Goal: Transaction & Acquisition: Book appointment/travel/reservation

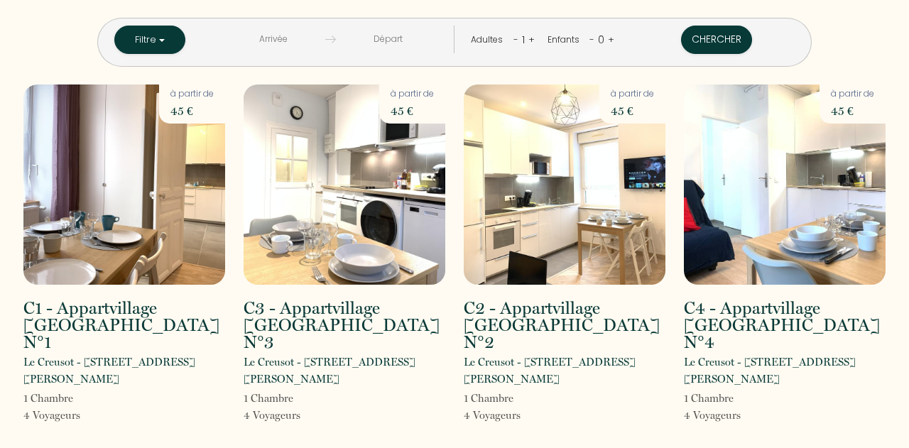
click at [301, 45] on input "text" at bounding box center [274, 40] width 104 height 28
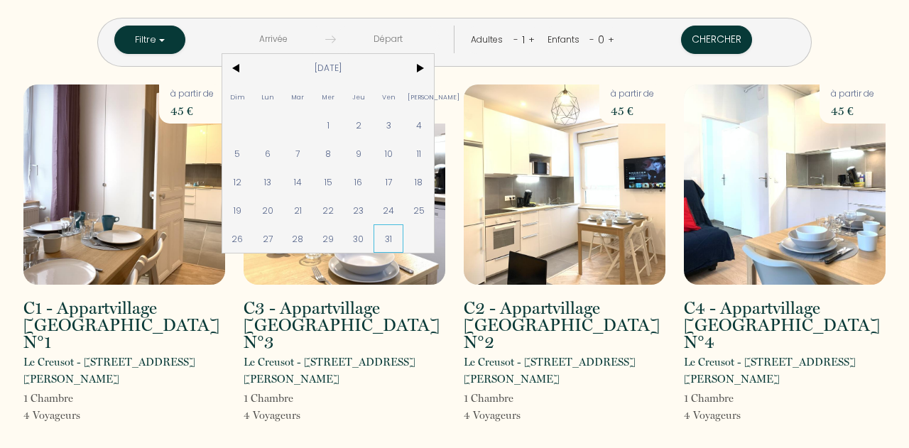
click at [404, 237] on span "31" at bounding box center [389, 239] width 31 height 28
type input "Ven [DATE]"
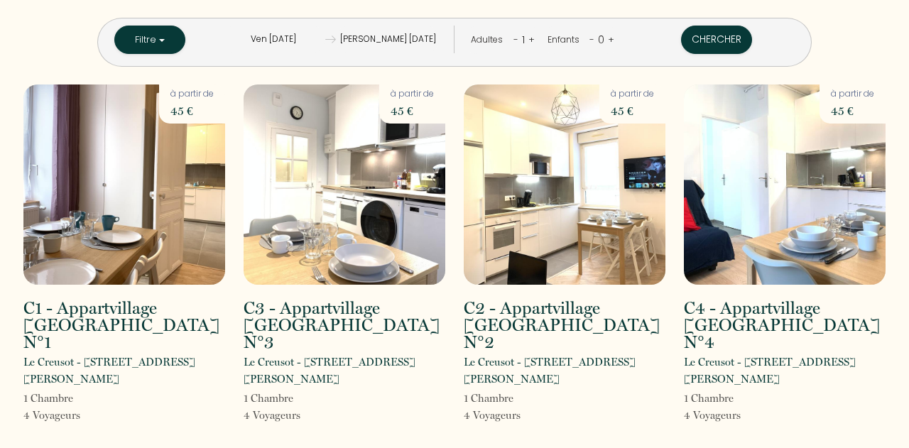
click at [414, 39] on input "[PERSON_NAME] [DATE]" at bounding box center [388, 40] width 104 height 28
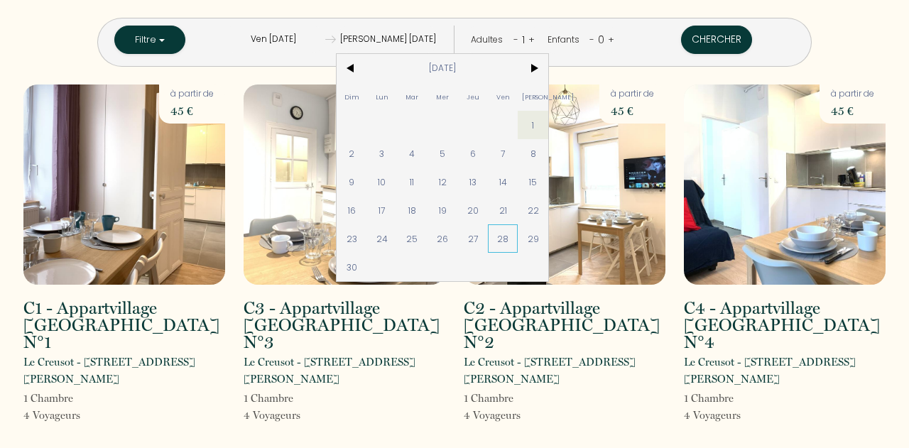
click at [519, 239] on span "28" at bounding box center [503, 239] width 31 height 28
type input "Ven [DATE]"
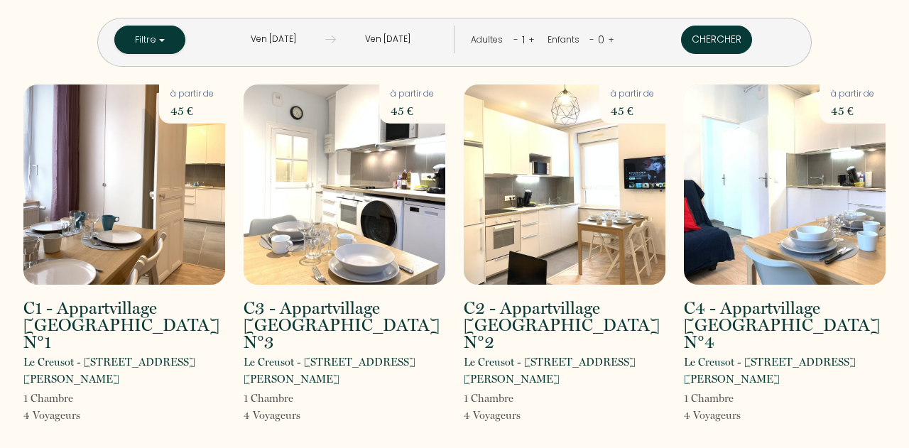
click at [681, 38] on button "Chercher" at bounding box center [716, 40] width 71 height 28
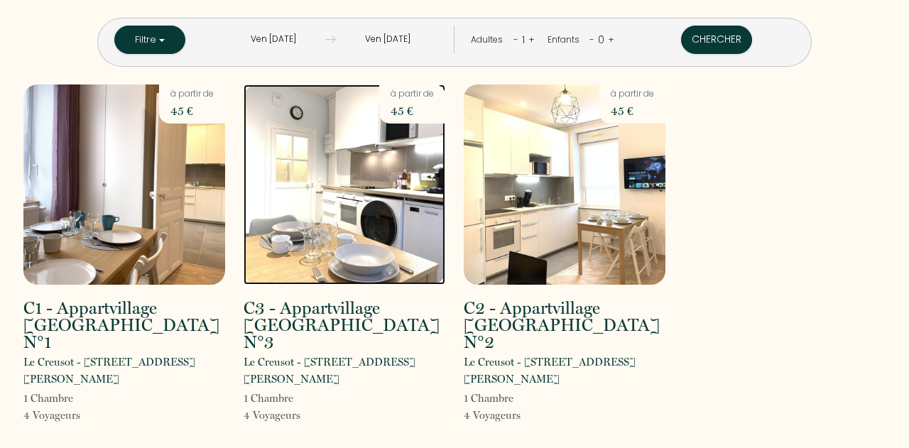
click at [333, 266] on img at bounding box center [345, 185] width 202 height 200
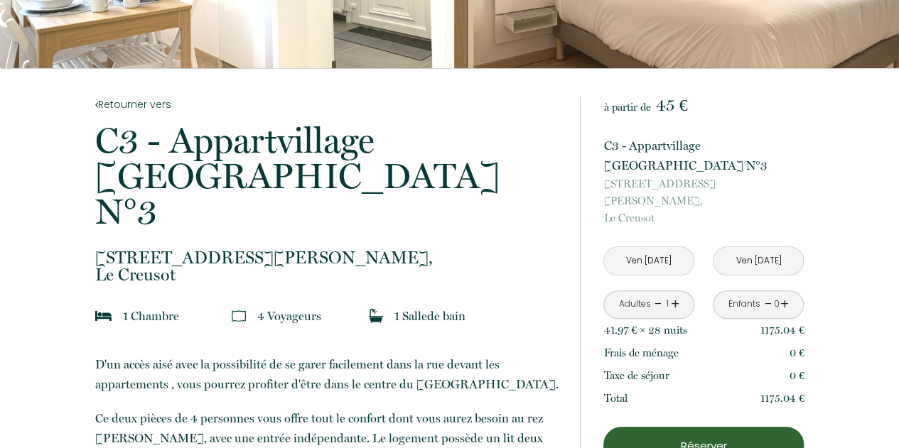
scroll to position [355, 0]
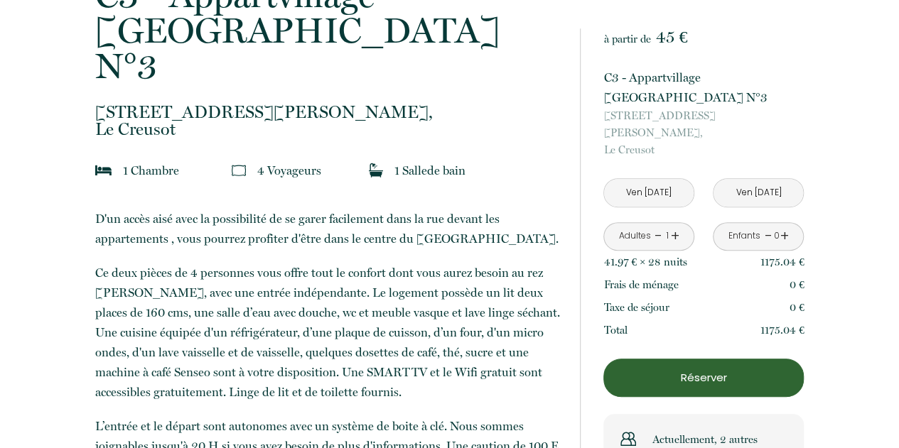
click at [701, 369] on p "Réserver" at bounding box center [703, 377] width 190 height 17
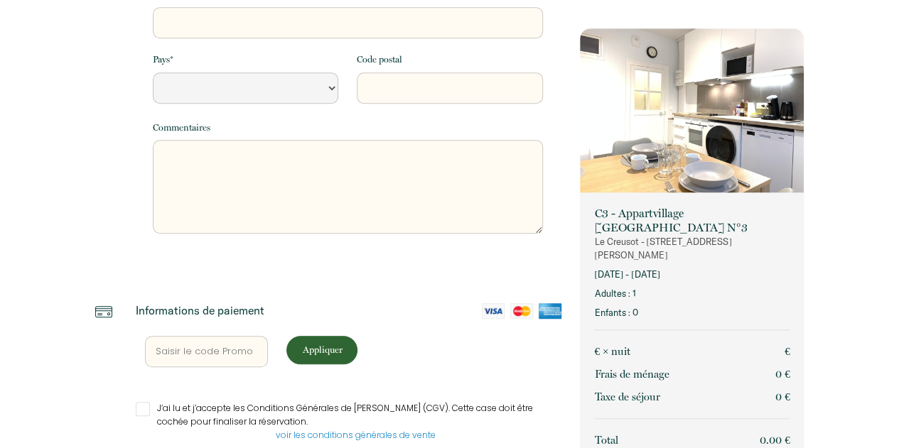
select select "Default select example"
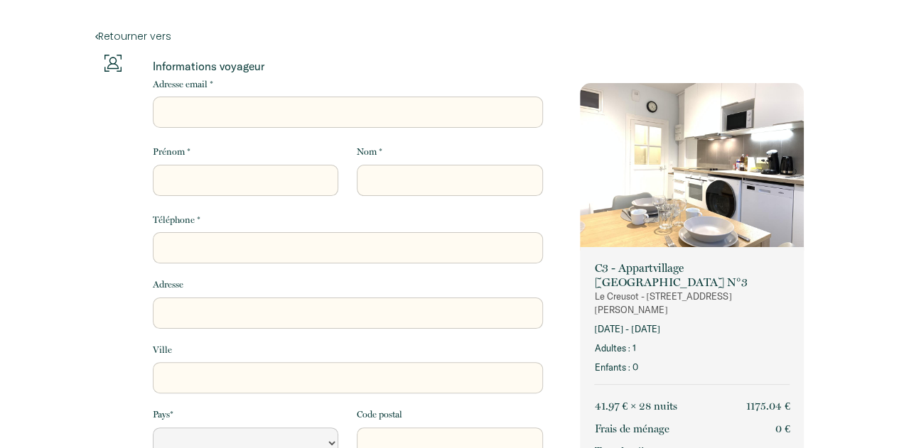
click at [236, 110] on input "Adresse email *" at bounding box center [348, 112] width 390 height 31
type input "a"
select select "Default select example"
type input "ac"
select select "Default select example"
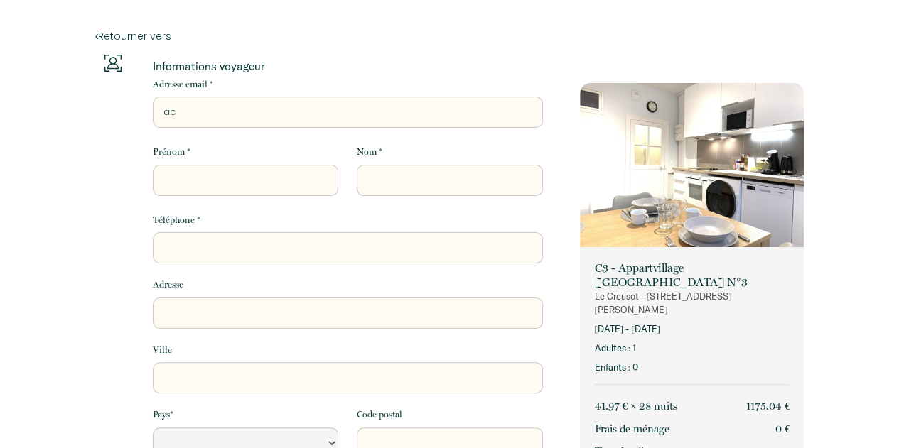
type input "ace"
select select "Default select example"
type input "aces"
select select "Default select example"
type input "acesa"
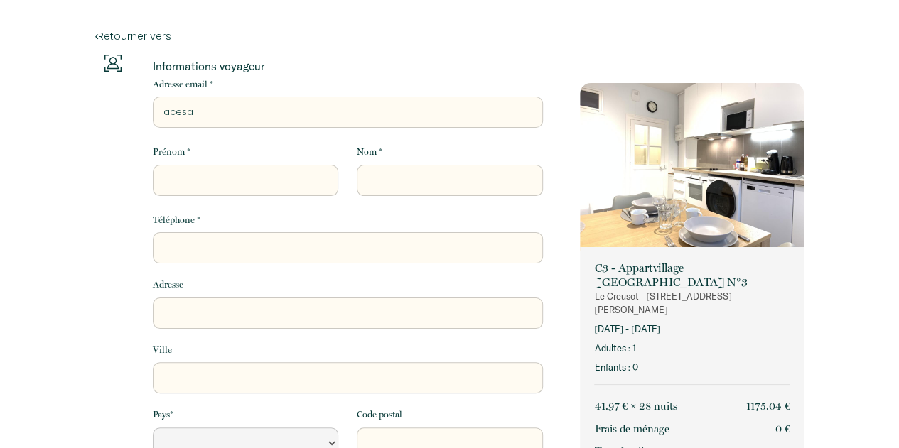
select select "Default select example"
type input "acesar"
select select "Default select example"
type input "acesar9i"
select select "Default select example"
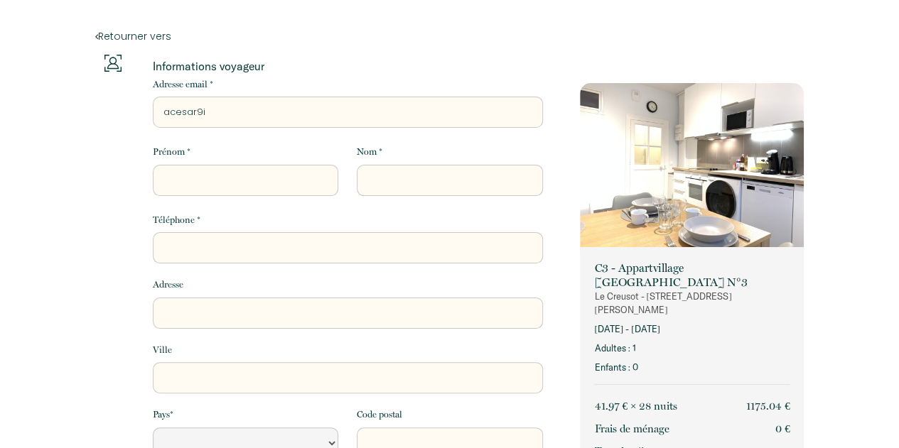
type input "acesar9in"
select select "Default select example"
type input "acesar9ini"
select select "Default select example"
type input "acesar9in"
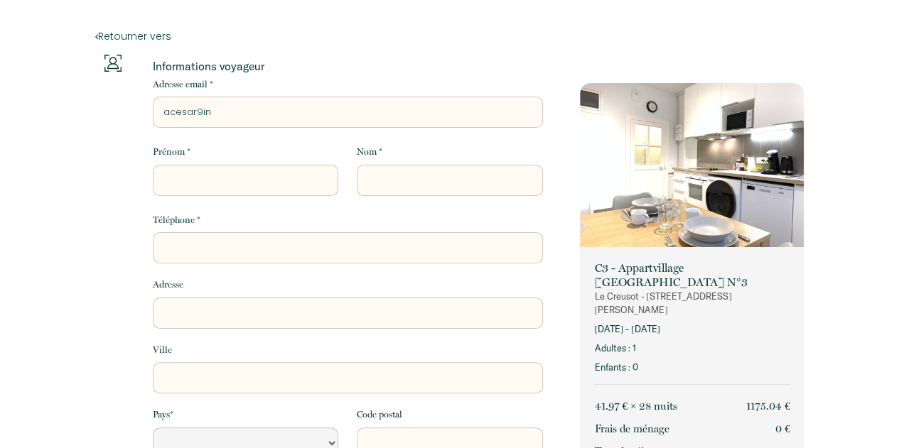
select select "Default select example"
type input "acesar9i"
select select "Default select example"
type input "acesar9"
select select "Default select example"
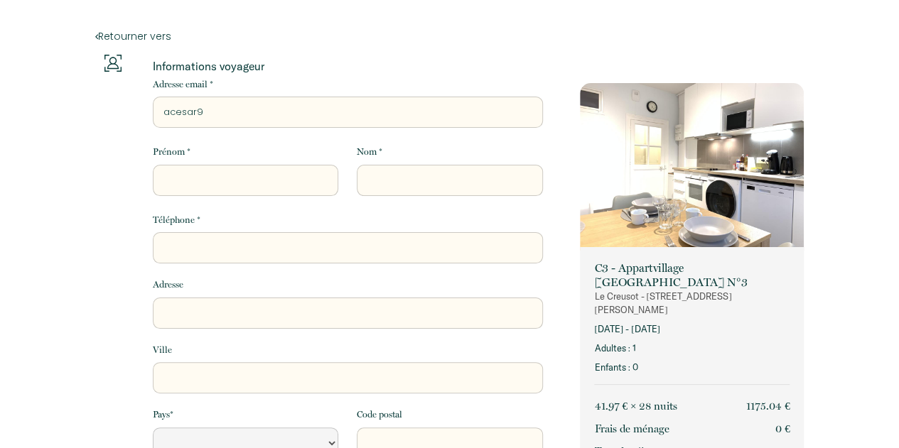
type input "acesar"
select select "Default select example"
type input "acesari"
select select "Default select example"
type input "acesarin"
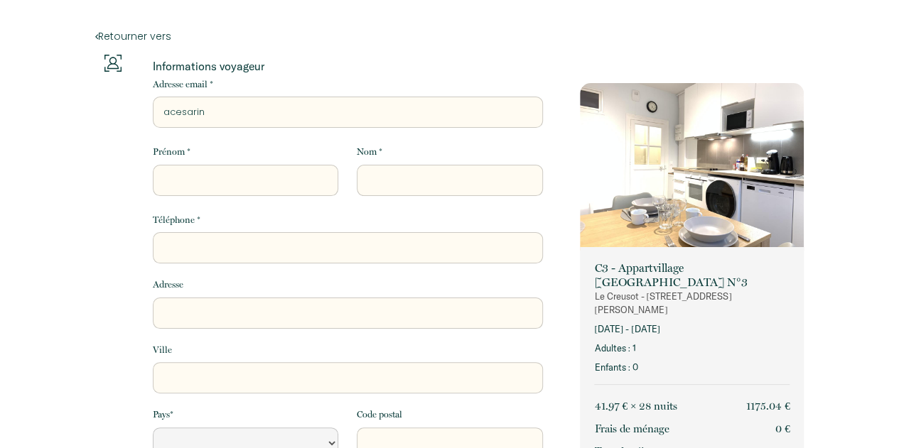
select select "Default select example"
type input "acesarini"
select select "Default select example"
type input "acesarini@"
select select "Default select example"
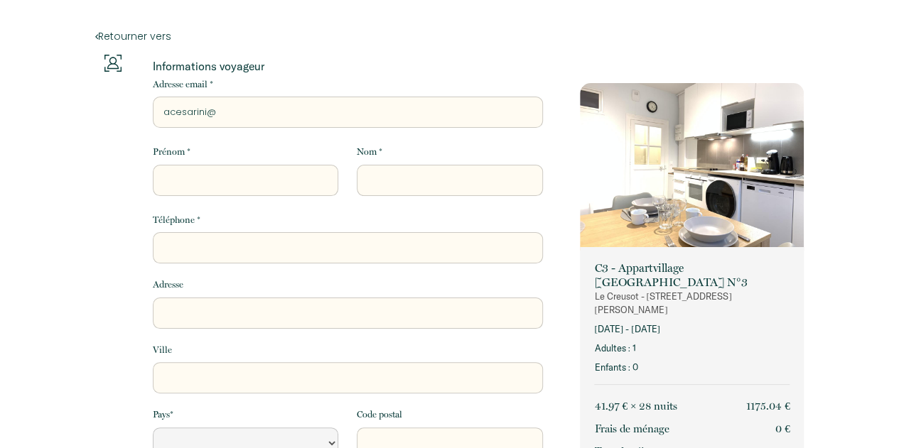
type input "acesarini@c"
select select "Default select example"
type input "acesarini@ca"
select select "Default select example"
type input "acesarini@cam"
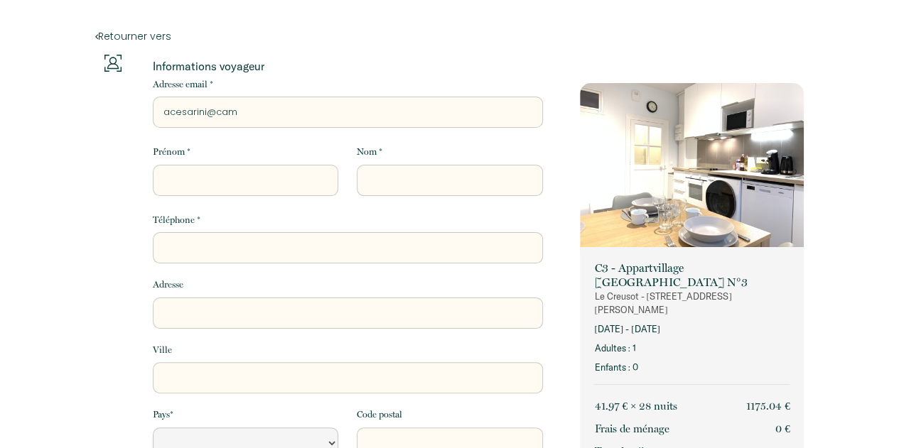
select select "Default select example"
type input "acesarini@camo"
select select "Default select example"
type input "acesarini@camoz"
select select "Default select example"
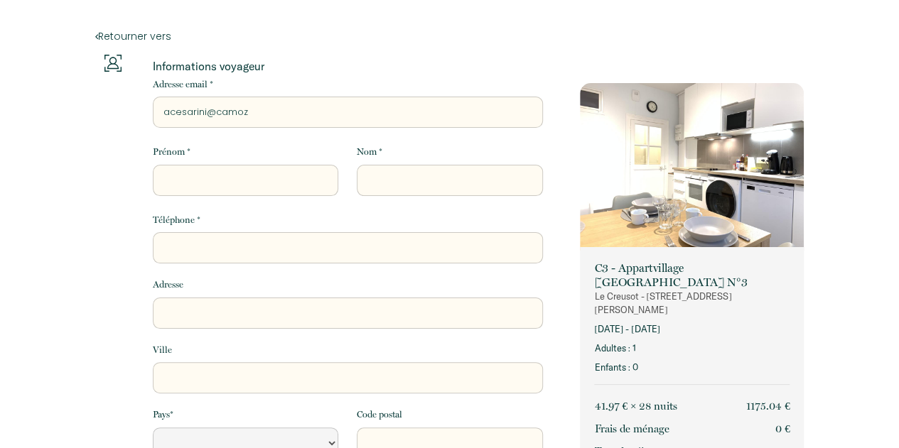
type input "acesarini@camozz"
select select "Default select example"
type input "acesarini@camozzi"
select select "Default select example"
type input "acesarini@camozzi."
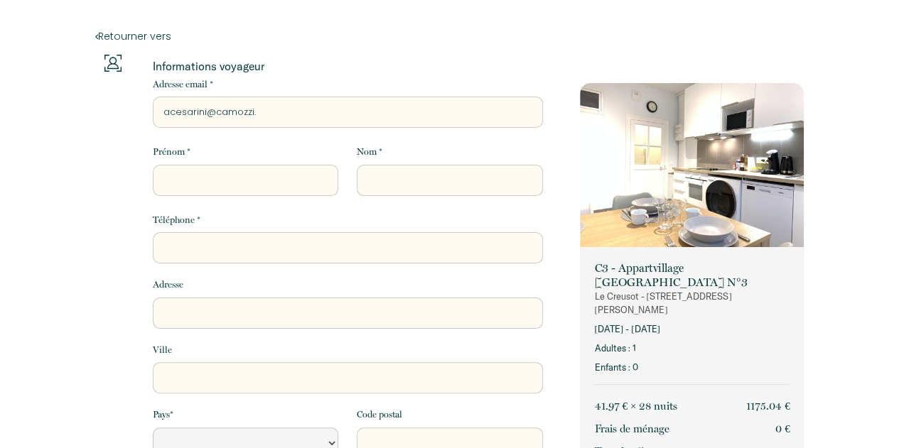
select select "Default select example"
type input "acesarini@camozzi.c"
select select "Default select example"
type input "[EMAIL_ADDRESS][DOMAIN_NAME]"
select select "Default select example"
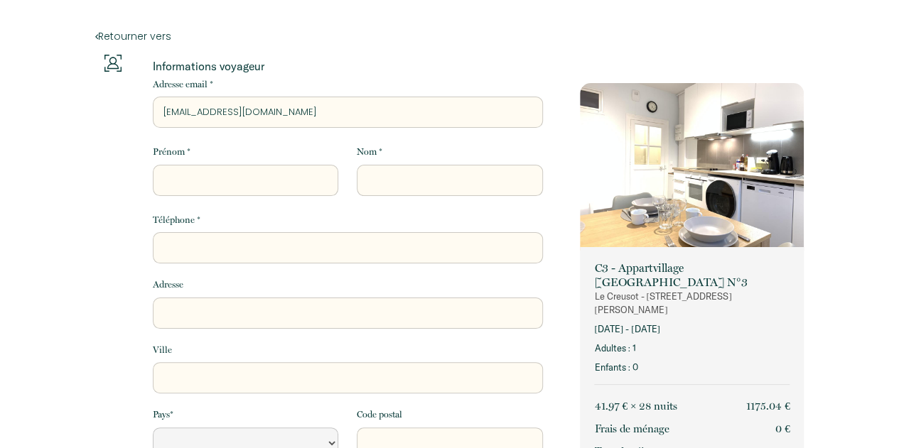
type input "[EMAIL_ADDRESS][DOMAIN_NAME]"
select select "Default select example"
type input "[EMAIL_ADDRESS][DOMAIN_NAME]"
type input "C"
select select "Default select example"
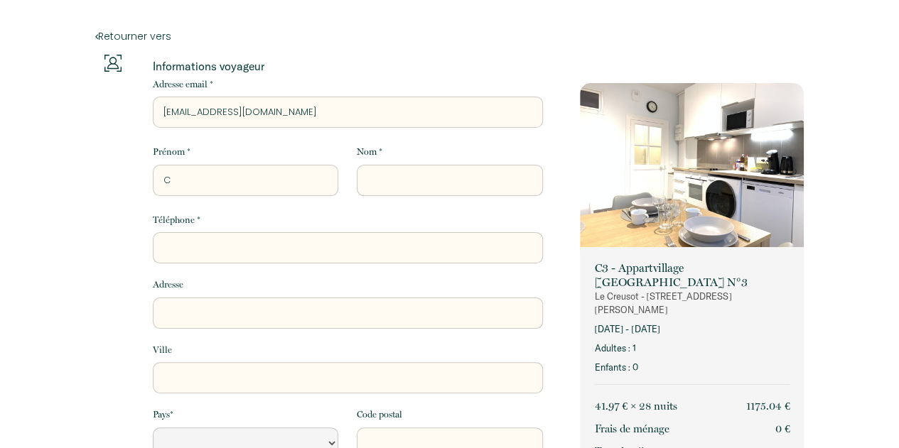
type input "CR"
select select "Default select example"
type input "CRI"
select select "Default select example"
type input "CRIS"
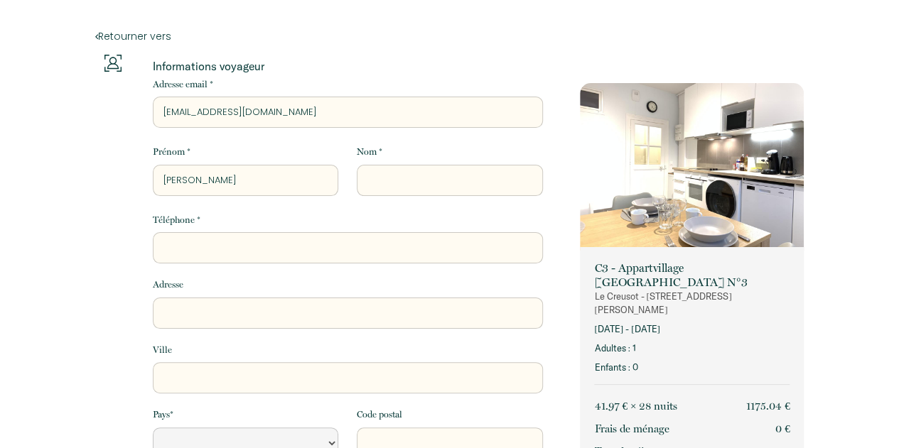
select select "Default select example"
type input "CRIST"
select select "Default select example"
type input "CRISTI"
select select "Default select example"
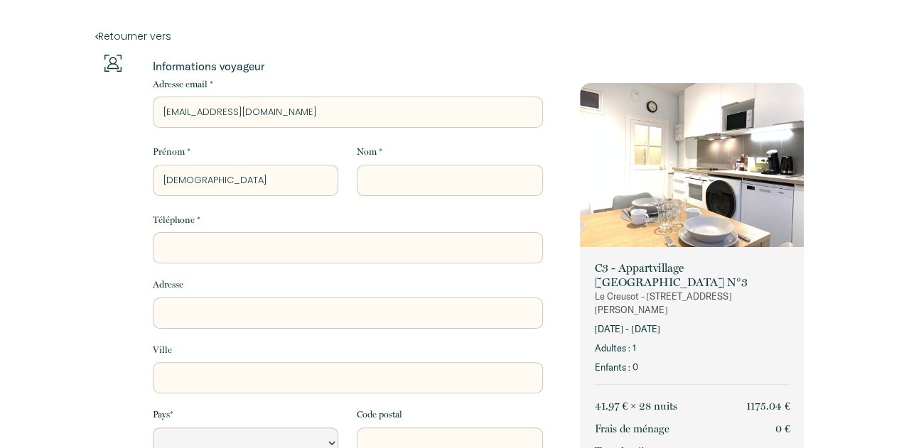
type input "CRISTIN"
select select "Default select example"
type input "CRISTINA"
select select "Default select example"
click at [266, 177] on input "CRISTINA" at bounding box center [245, 180] width 185 height 31
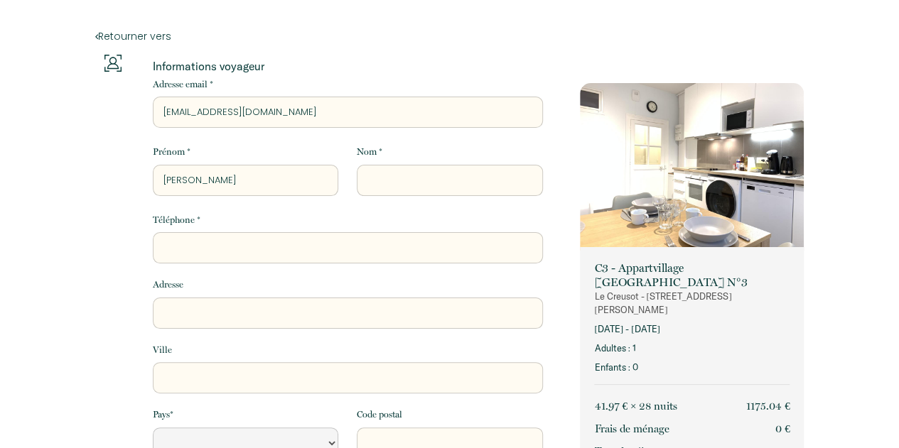
type input "CRISTIN"
select select "Default select example"
type input "CRISTI"
select select "Default select example"
type input "CRISTIA"
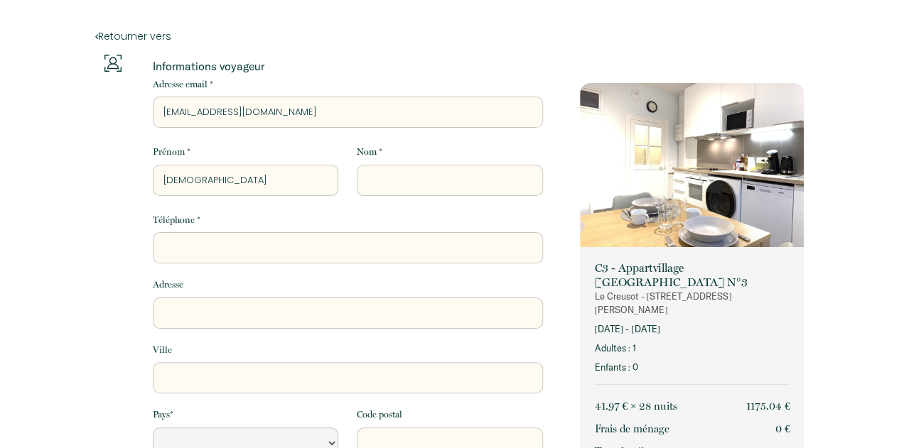
select select "Default select example"
type input "CRISTIAN"
select select "Default select example"
type input "CRISTIAN"
type input "B"
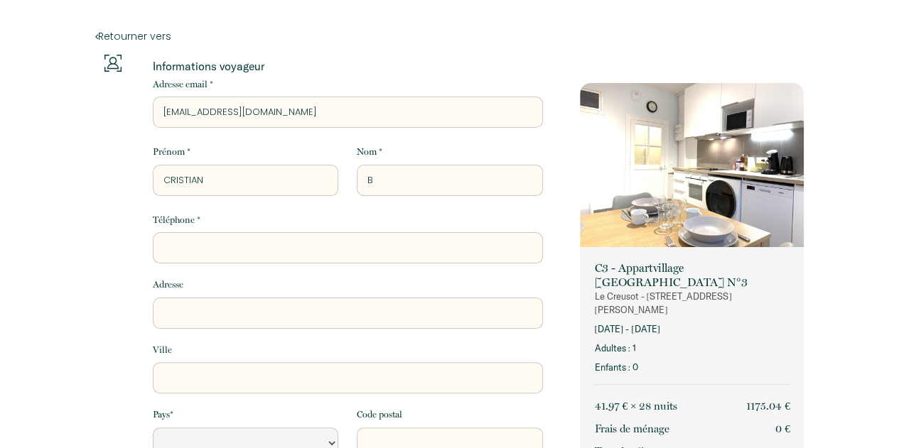
select select "Default select example"
type input "BO"
select select "Default select example"
type input "BON"
select select "Default select example"
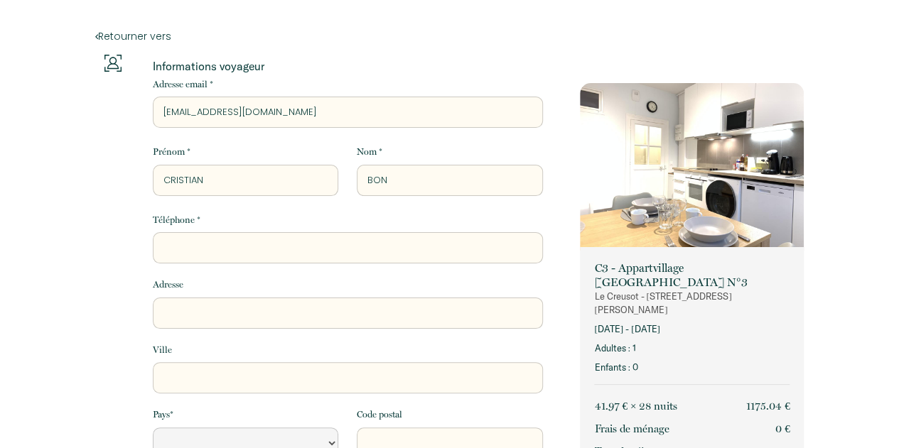
type input "BONA"
select select "Default select example"
type input "BON"
select select "Default select example"
type input "BONE"
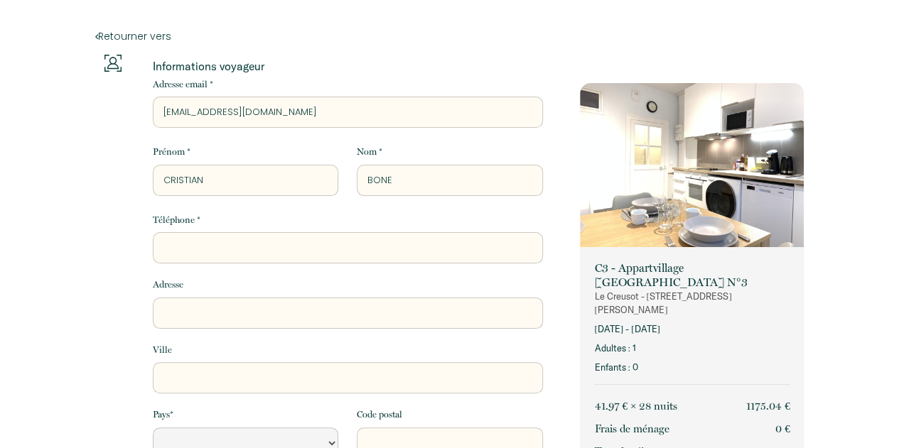
select select "Default select example"
type input "BONET"
select select "Default select example"
type input "BONETT"
select select "Default select example"
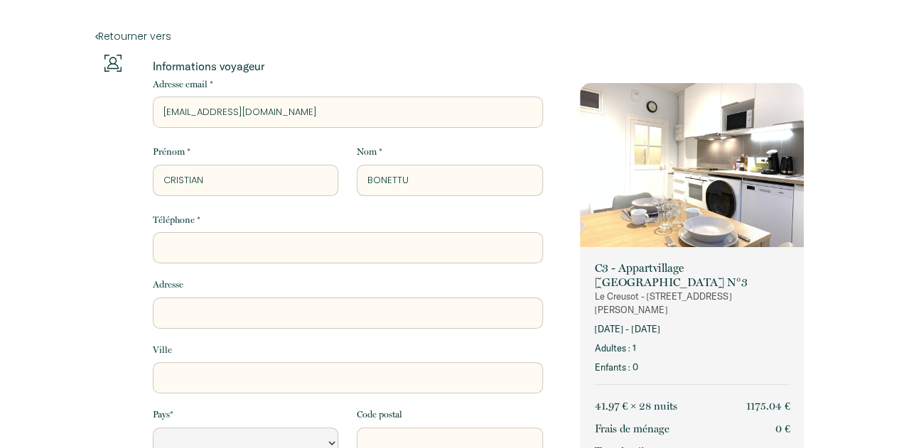
type input "BONETTUI"
select select "Default select example"
type input "BONETTU"
select select "Default select example"
type input "BONETT"
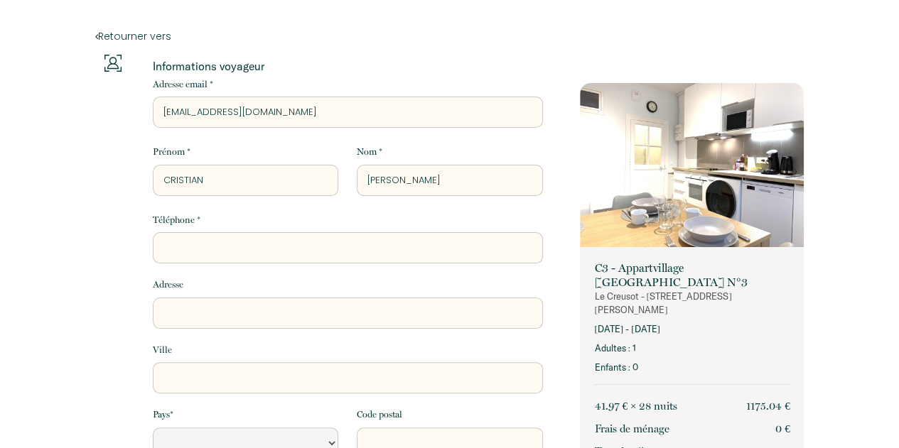
select select "Default select example"
type input "BONETTI"
select select "Default select example"
type input "BONETTI"
type input "0"
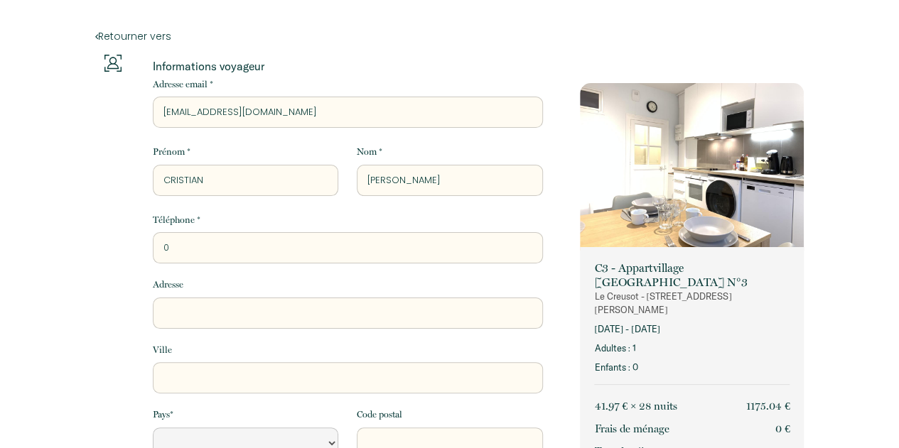
select select "Default select example"
type input "00"
select select "Default select example"
type input "003"
select select "Default select example"
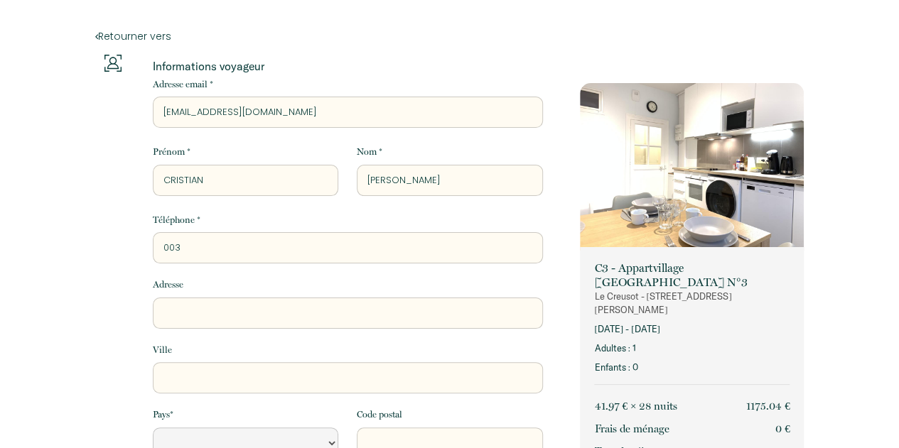
type input "0039"
select select "Default select example"
type input "00393"
select select "Default select example"
type input "003939"
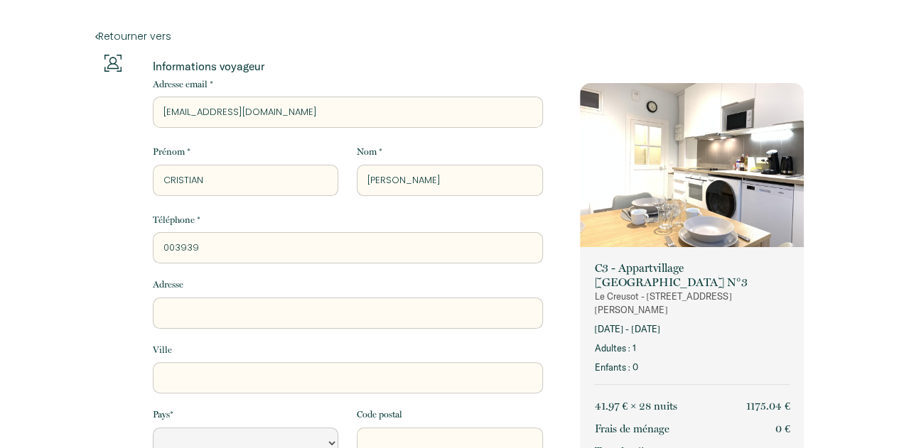
select select "Default select example"
type input "0039392"
select select "Default select example"
type input "00393923"
select select "Default select example"
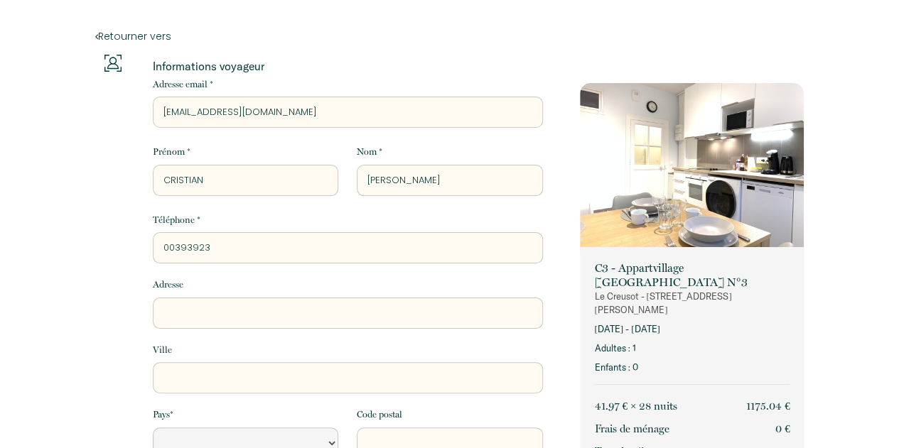
type input "003939230"
select select "Default select example"
type input "0039392308"
select select "Default select example"
type input "00393923086"
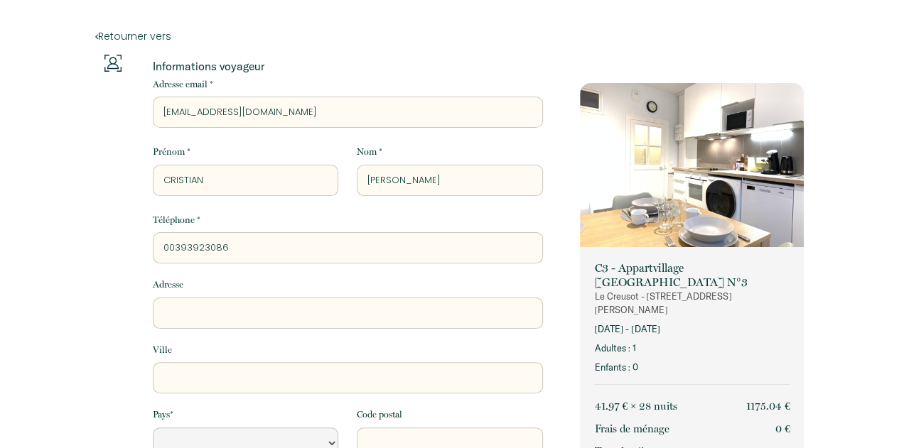
select select "Default select example"
type input "003939230861"
select select "Default select example"
type input "0039392308619"
select select "Default select example"
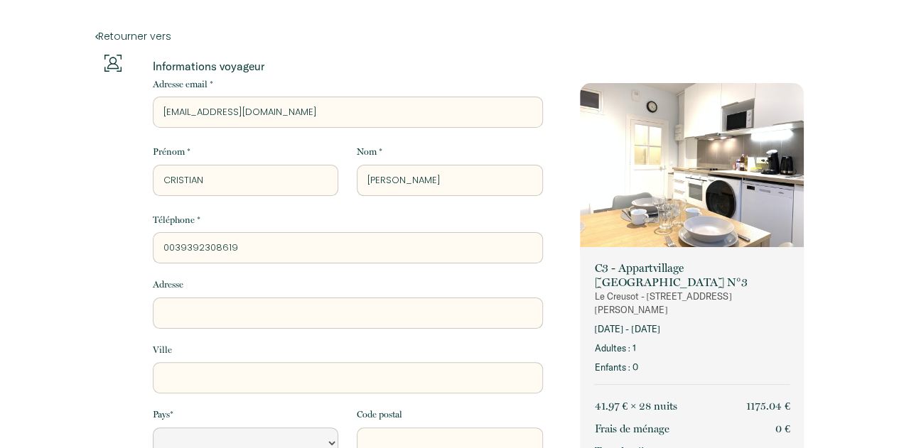
type input "00393923086191"
select select "Default select example"
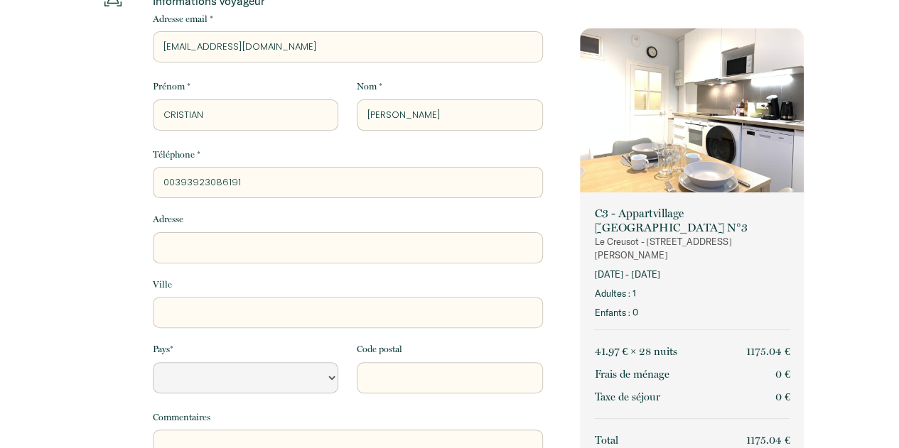
scroll to position [71, 0]
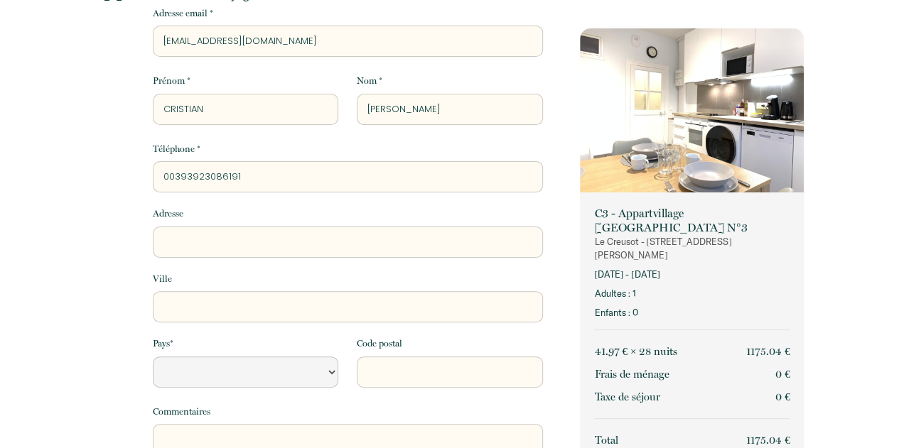
type input "00393923086191"
click at [254, 243] on input "Adresse" at bounding box center [348, 242] width 390 height 31
type input "V"
select select "Default select example"
type input "VI"
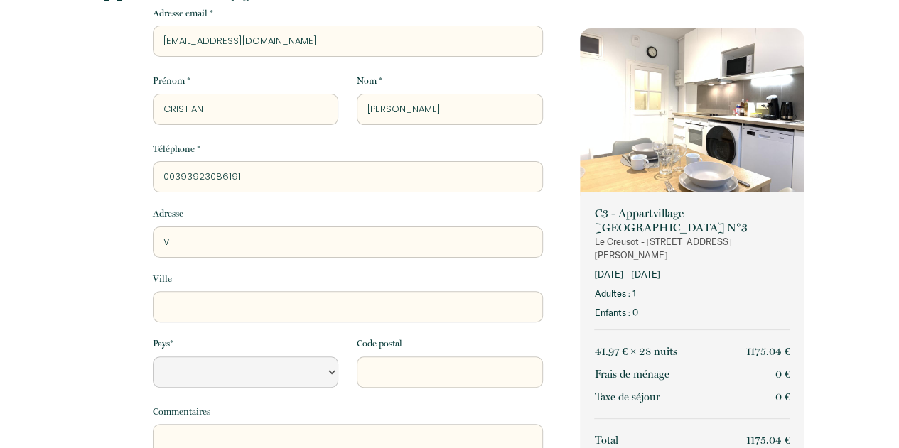
select select "Default select example"
type input "VIA"
select select "Default select example"
type input "VIA"
select select "Default select example"
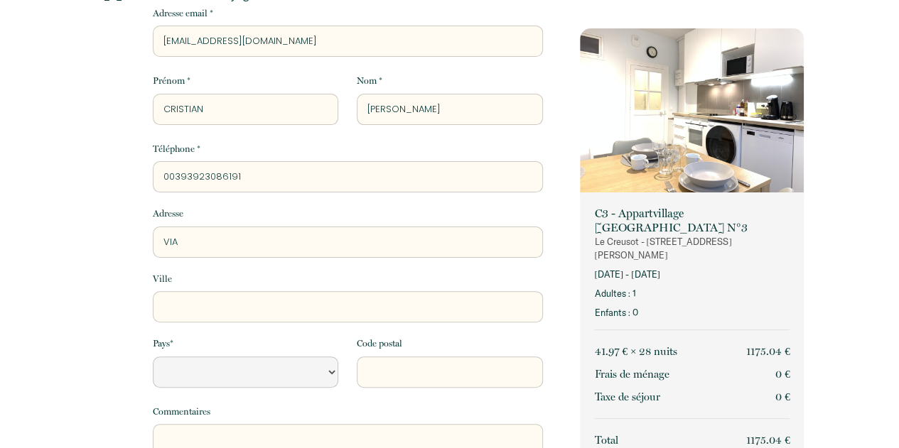
type input "VIA R"
select select "Default select example"
type input "VIA RU"
select select "Default select example"
type input "VIA RUB"
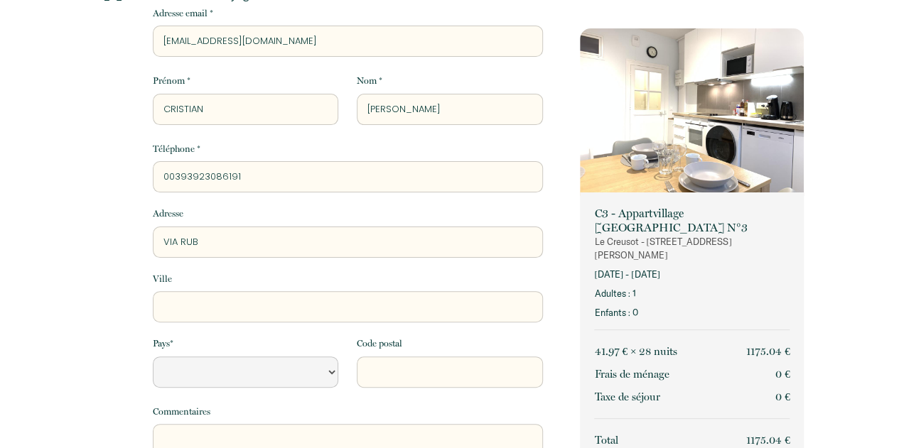
select select "Default select example"
type input "VIA RUBA"
select select "Default select example"
type input "VIA RUBAT"
select select "Default select example"
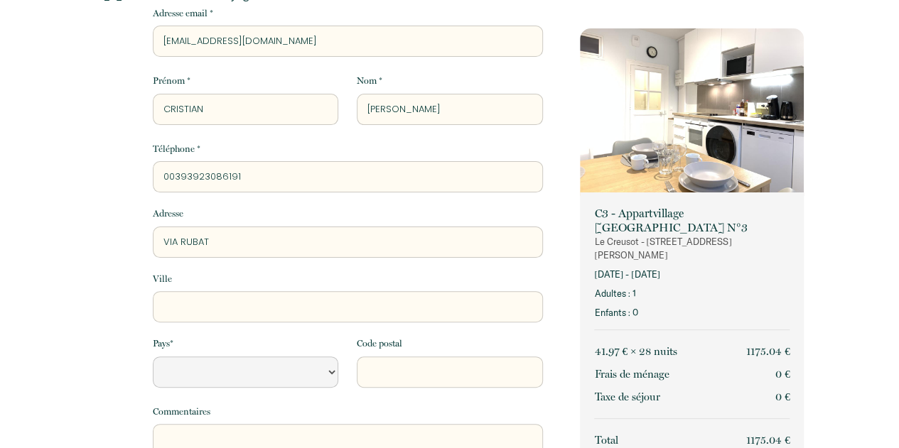
type input "VIA RUBATT"
select select "Default select example"
type input "VIA RUBATTI"
select select "Default select example"
type input "VIA RUBATTIN"
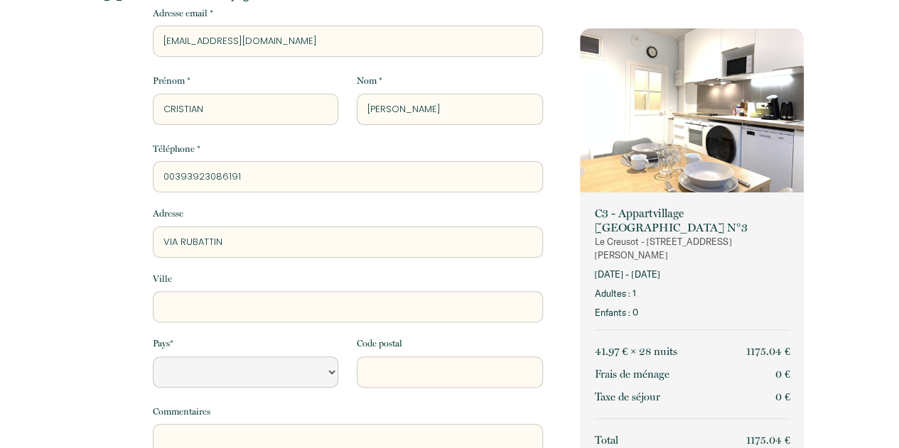
select select "Default select example"
type input "VIA RUBATTINO"
select select "Default select example"
type input "VIA RUBATTINO"
select select "Default select example"
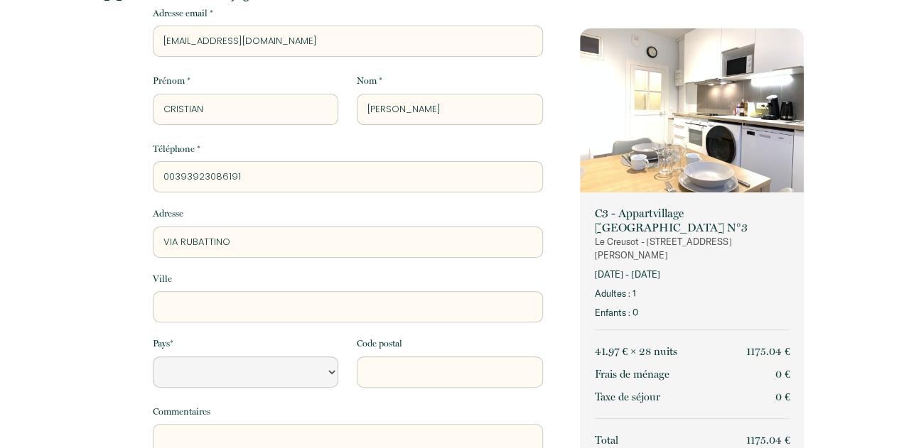
type input "[STREET_ADDRESS]"
select select "Default select example"
type input "[STREET_ADDRESS]"
select select "Default select example"
type input "[STREET_ADDRESS]"
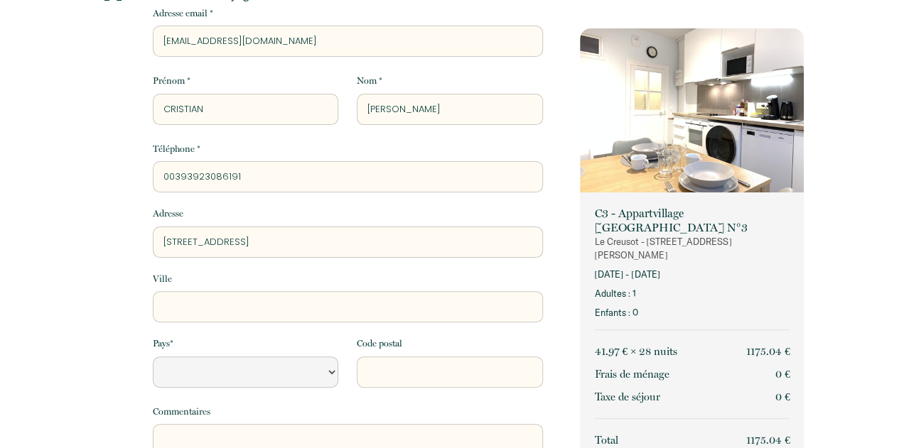
type input "M"
select select "Default select example"
type input "MI"
select select "Default select example"
type input "MIL"
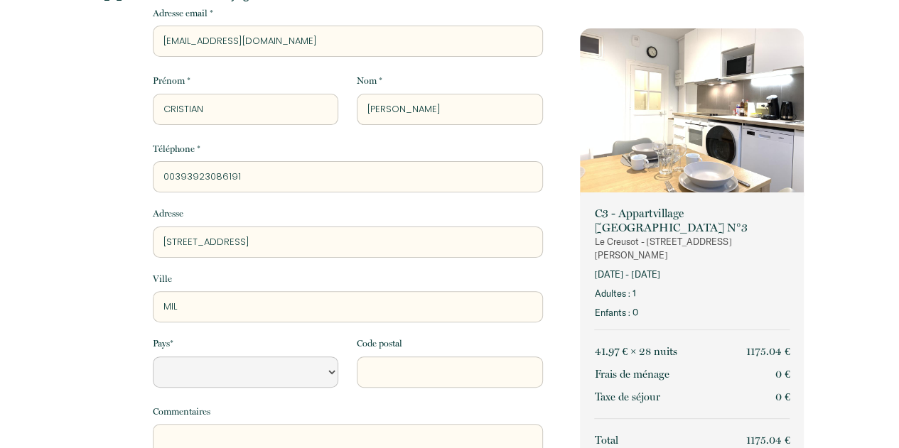
select select "Default select example"
type input "MILA"
select select "Default select example"
type input "[GEOGRAPHIC_DATA]"
select select "Default select example"
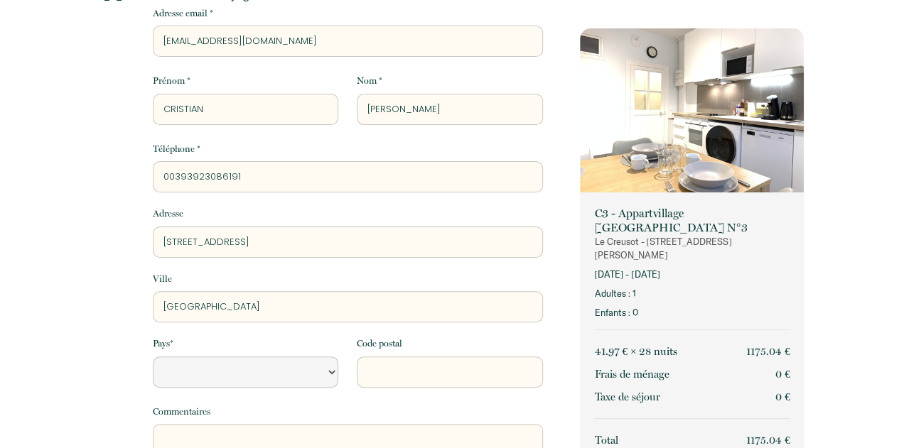
type input "[GEOGRAPHIC_DATA]"
select select "Default select example"
type input "[GEOGRAPHIC_DATA]"
select select "IT"
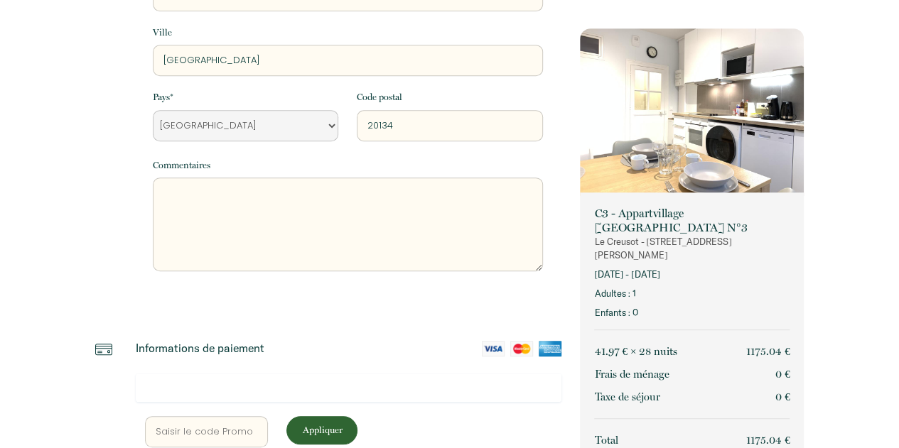
scroll to position [426, 0]
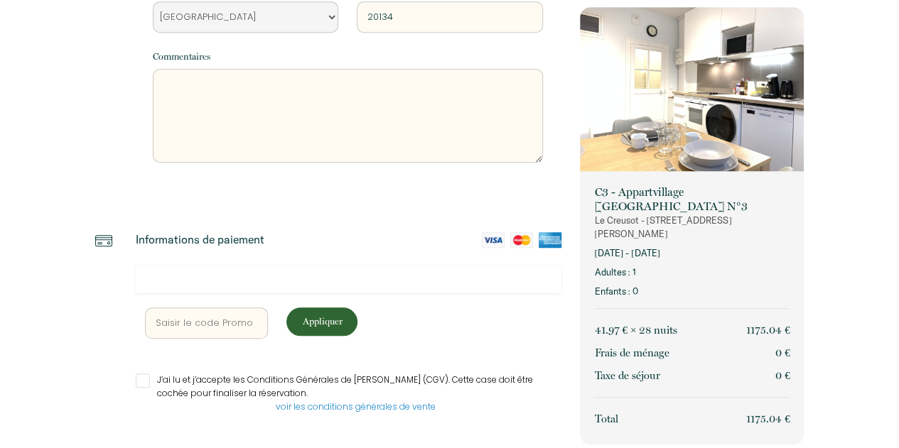
type input "20134"
click at [178, 269] on div at bounding box center [349, 279] width 426 height 28
click at [142, 379] on input "J’ai lu et j’accepte les Conditions Générales de [PERSON_NAME] (CGV). Cette cas…" at bounding box center [349, 381] width 426 height 14
checkbox input "true"
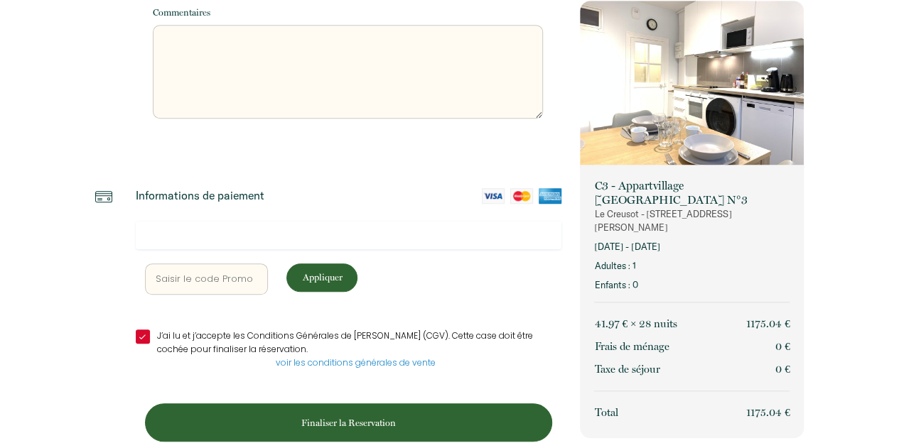
scroll to position [492, 0]
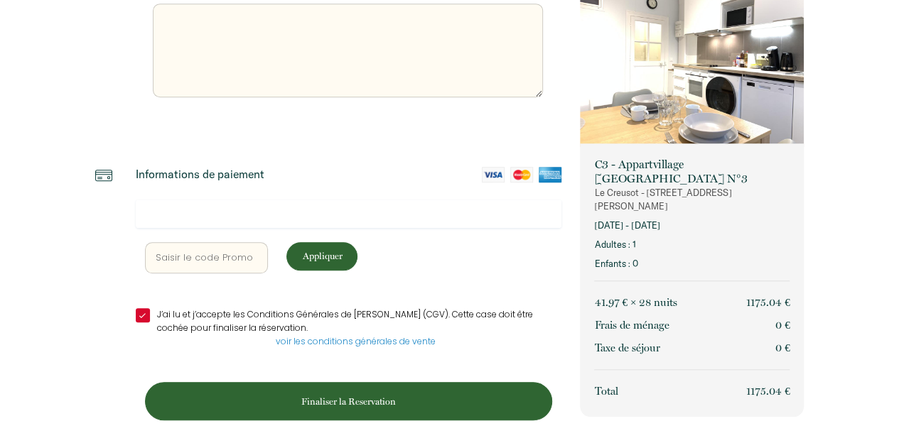
click at [343, 401] on p "Finaliser la Reservation" at bounding box center [348, 402] width 397 height 14
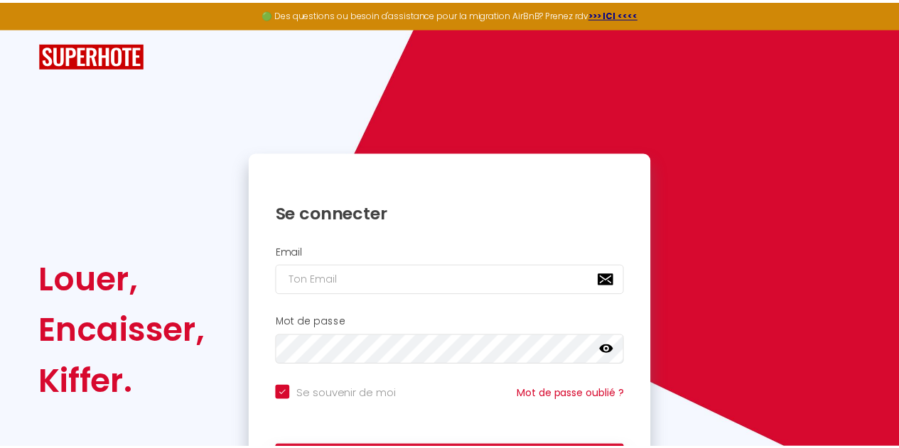
scroll to position [0, 0]
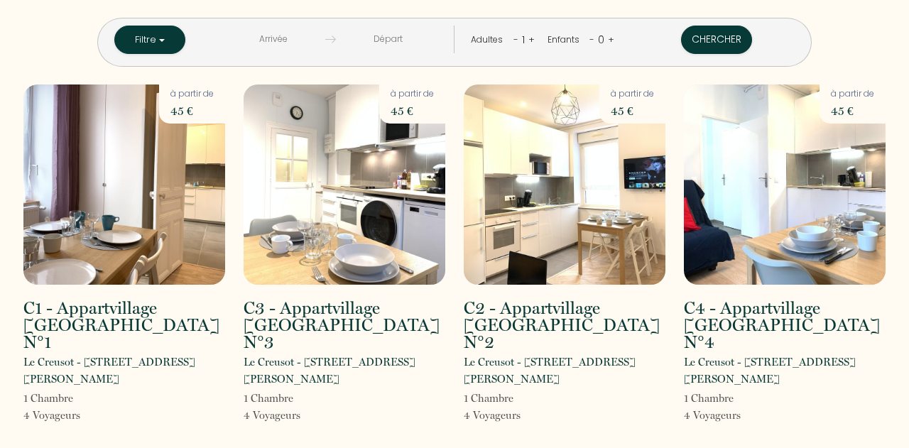
click at [301, 38] on input "text" at bounding box center [274, 40] width 104 height 28
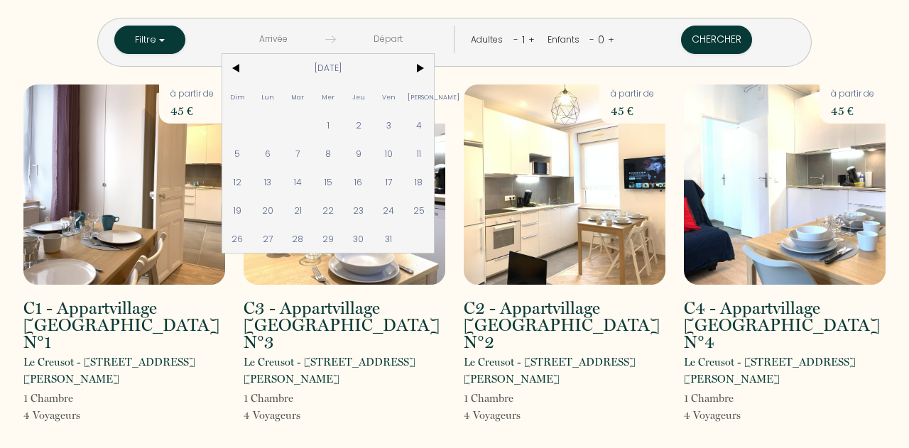
drag, startPoint x: 431, startPoint y: 240, endPoint x: 438, endPoint y: 204, distance: 36.9
click at [404, 241] on span "31" at bounding box center [389, 239] width 31 height 28
type input "Ven [DATE]"
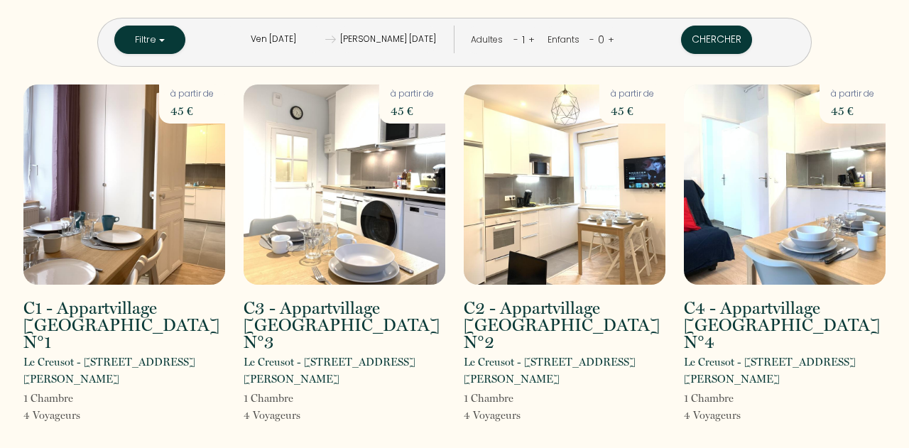
click at [432, 40] on input "[PERSON_NAME] [DATE]" at bounding box center [388, 40] width 104 height 28
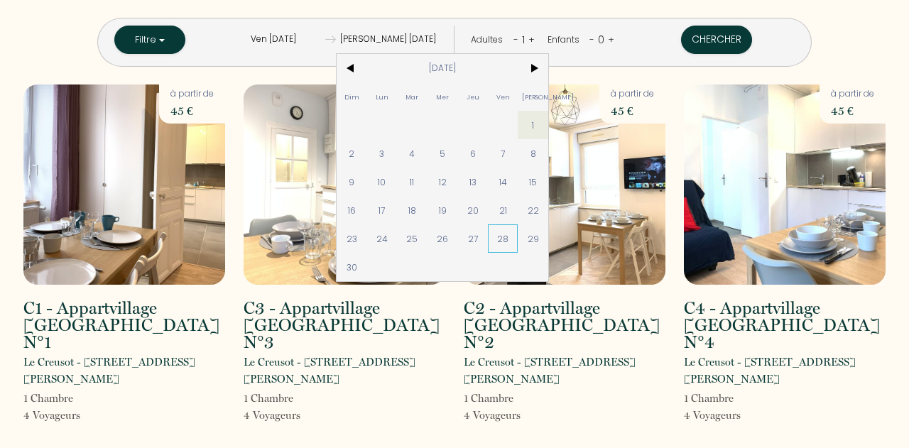
click at [519, 240] on span "28" at bounding box center [503, 239] width 31 height 28
type input "Ven [DATE]"
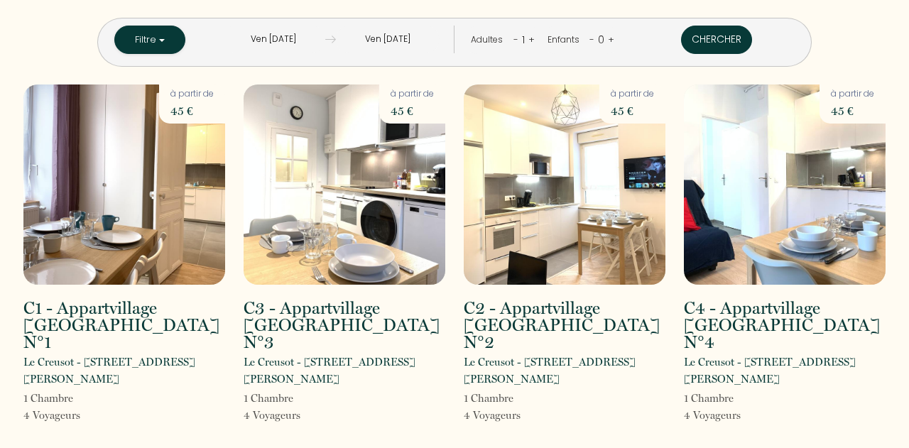
click at [681, 37] on button "Chercher" at bounding box center [716, 40] width 71 height 28
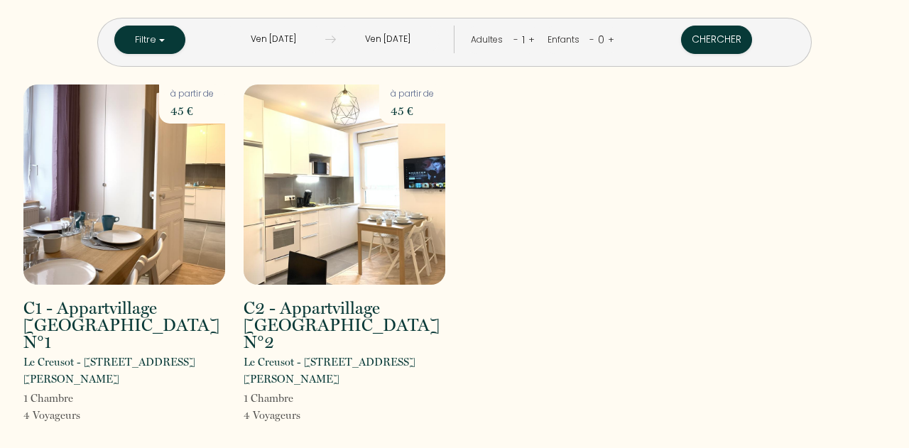
click at [314, 34] on input "Ven [DATE]" at bounding box center [274, 40] width 104 height 28
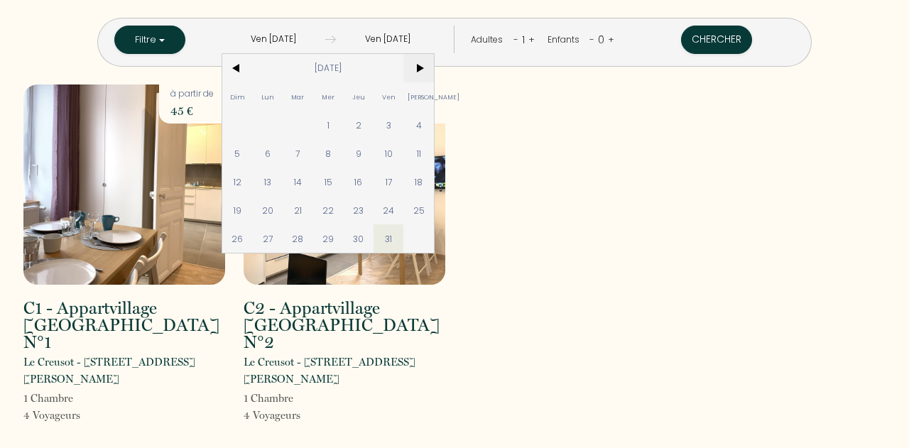
click at [434, 66] on span ">" at bounding box center [419, 68] width 31 height 28
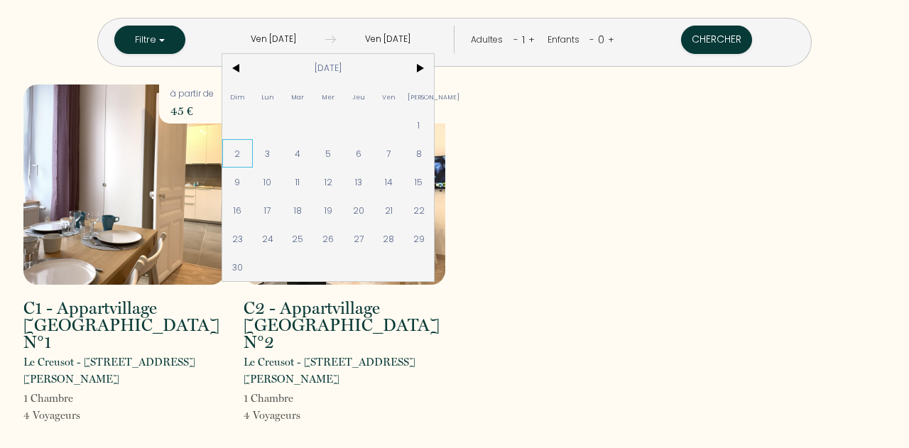
click at [253, 156] on span "2" at bounding box center [237, 153] width 31 height 28
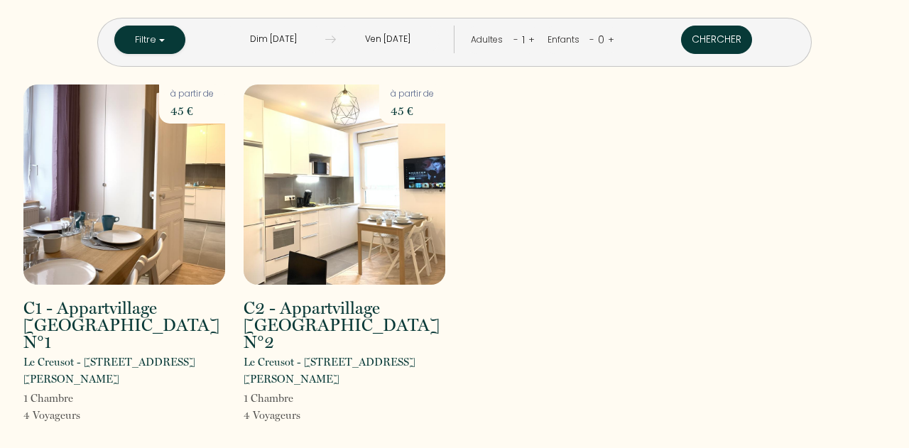
click at [681, 42] on button "Chercher" at bounding box center [716, 40] width 71 height 28
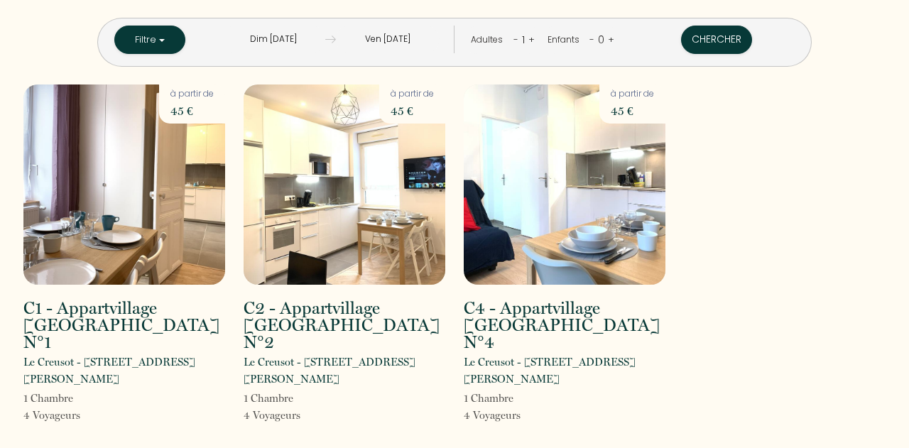
click at [298, 43] on input "Dim [DATE]" at bounding box center [274, 40] width 104 height 28
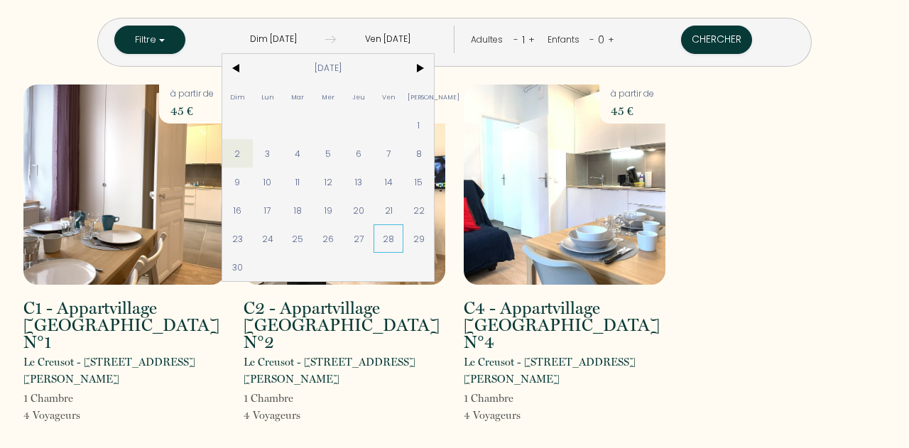
click at [404, 239] on span "28" at bounding box center [389, 239] width 31 height 28
type input "Ven [DATE]"
type input "Mer 24 Déc 2025"
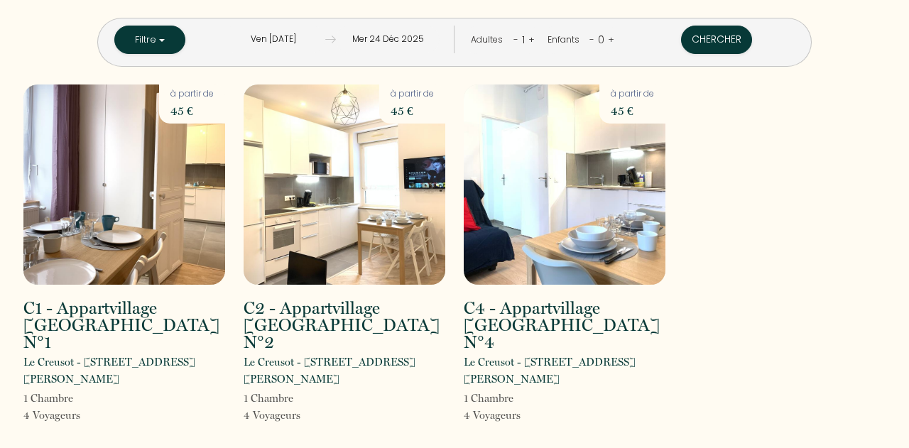
click at [386, 36] on input "Mer 24 Déc 2025" at bounding box center [388, 40] width 104 height 28
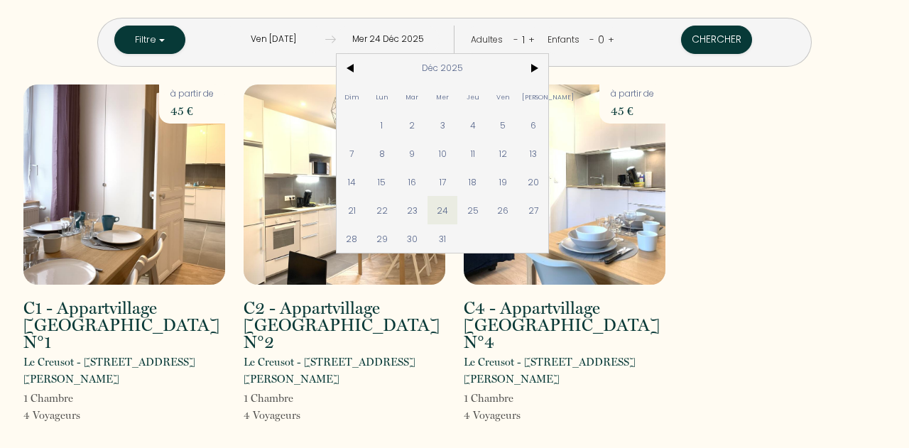
click at [321, 36] on input "Ven [DATE]" at bounding box center [274, 40] width 104 height 28
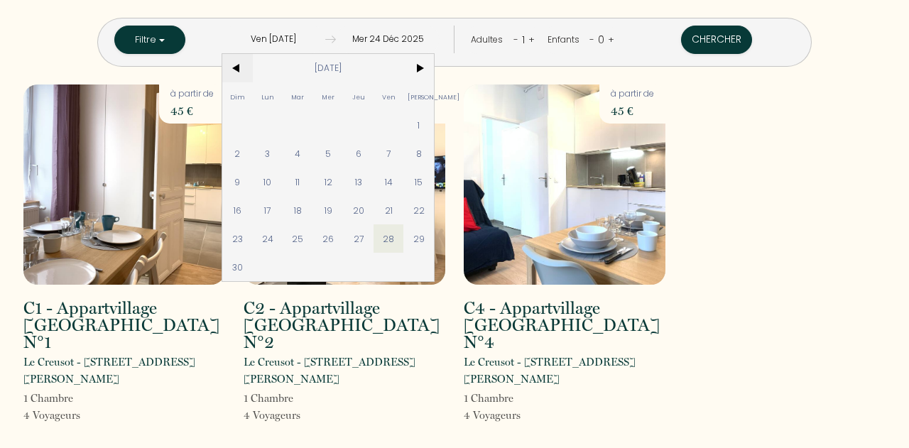
click at [253, 65] on span "<" at bounding box center [237, 68] width 31 height 28
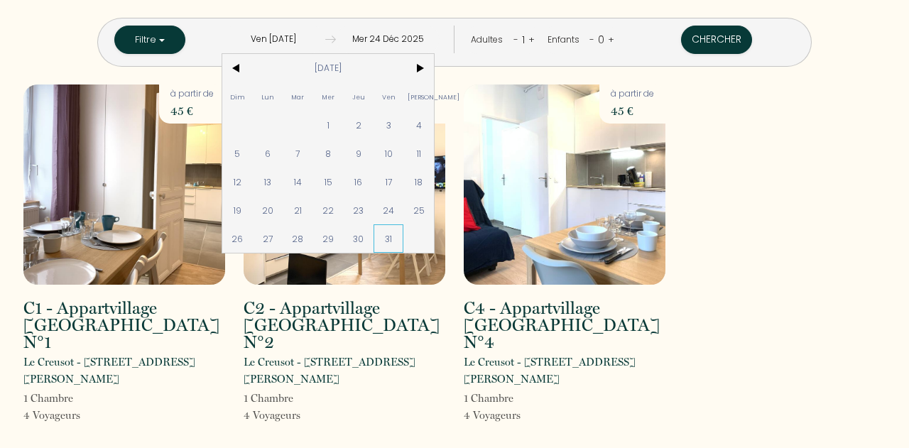
click at [404, 238] on span "31" at bounding box center [389, 239] width 31 height 28
type input "Ven [DATE]"
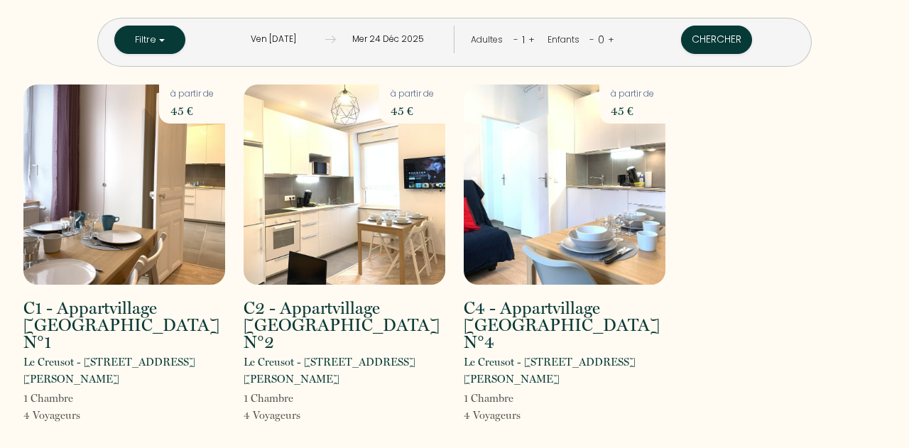
click at [421, 35] on input "Mer 24 Déc 2025" at bounding box center [388, 40] width 104 height 28
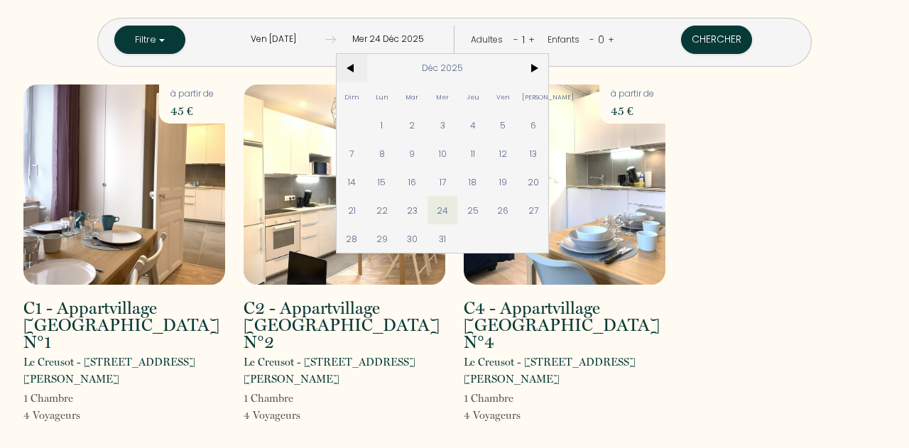
click at [367, 68] on span "<" at bounding box center [352, 68] width 31 height 28
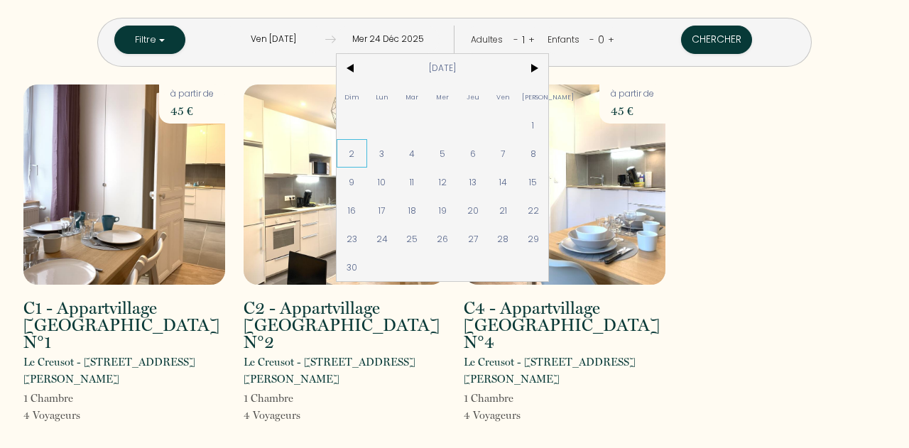
click at [367, 154] on span "2" at bounding box center [352, 153] width 31 height 28
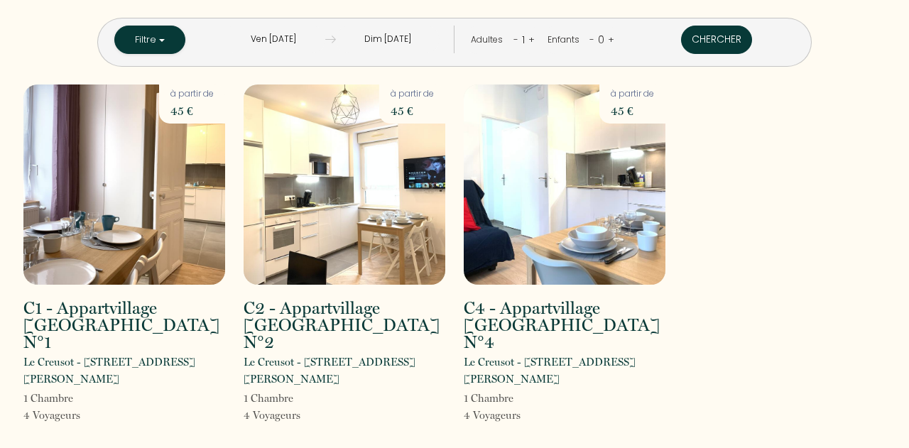
click at [681, 37] on button "Chercher" at bounding box center [716, 40] width 71 height 28
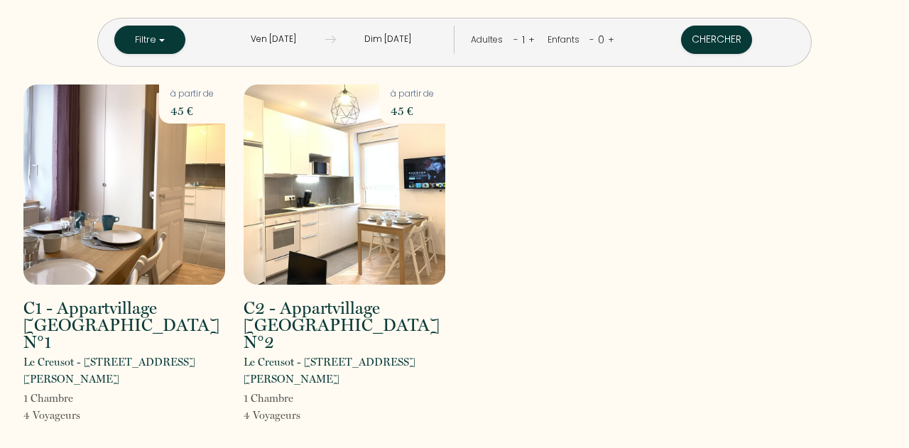
click at [379, 37] on input "Dim [DATE]" at bounding box center [388, 40] width 104 height 28
click at [388, 40] on input "Dim [DATE]" at bounding box center [388, 40] width 104 height 28
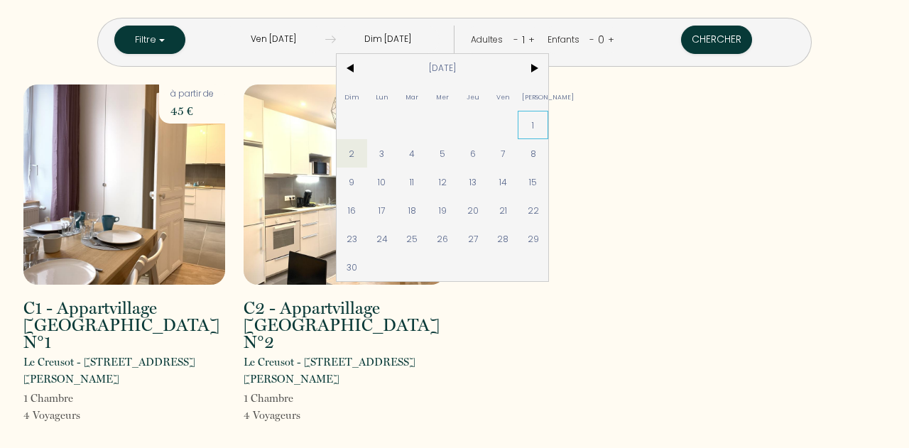
click at [549, 124] on span "1" at bounding box center [533, 125] width 31 height 28
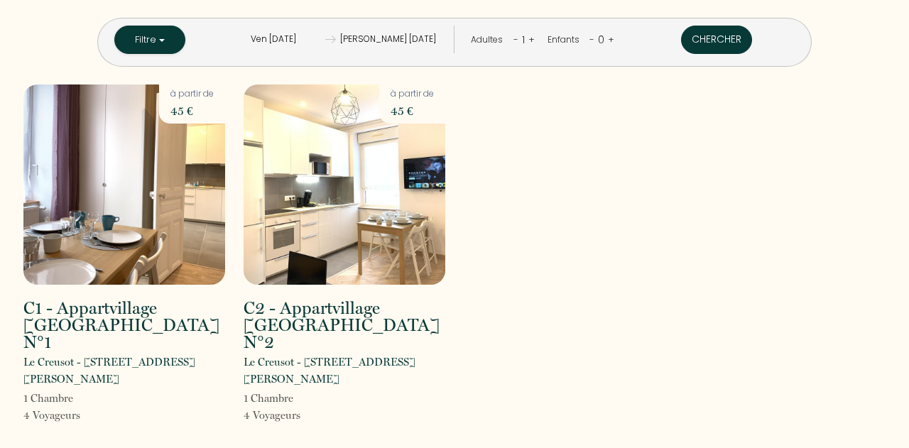
click at [681, 39] on button "Chercher" at bounding box center [716, 40] width 71 height 28
click at [388, 41] on input "[PERSON_NAME] [DATE]" at bounding box center [388, 40] width 104 height 28
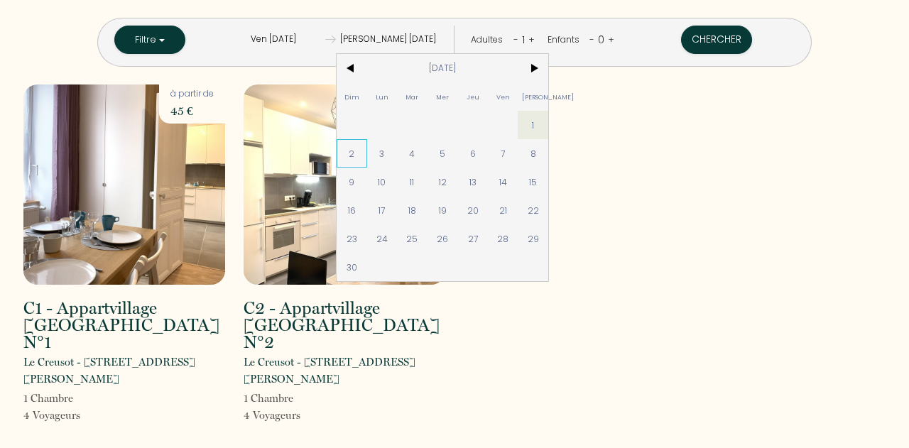
click at [367, 158] on span "2" at bounding box center [352, 153] width 31 height 28
type input "Dim [DATE]"
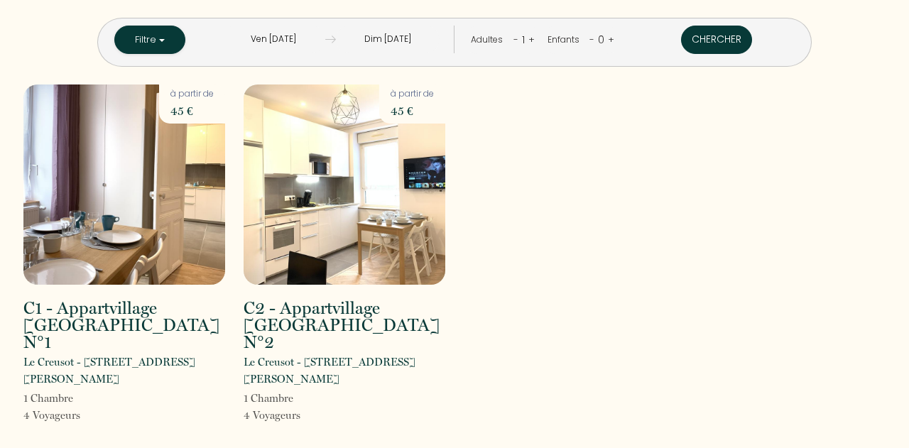
click at [681, 38] on button "Chercher" at bounding box center [716, 40] width 71 height 28
click at [325, 39] on input "Ven [DATE]" at bounding box center [274, 40] width 104 height 28
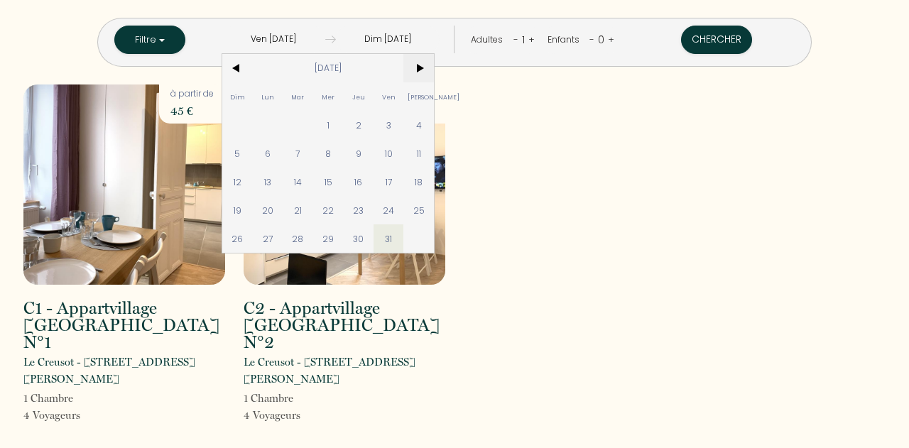
click at [434, 65] on span ">" at bounding box center [419, 68] width 31 height 28
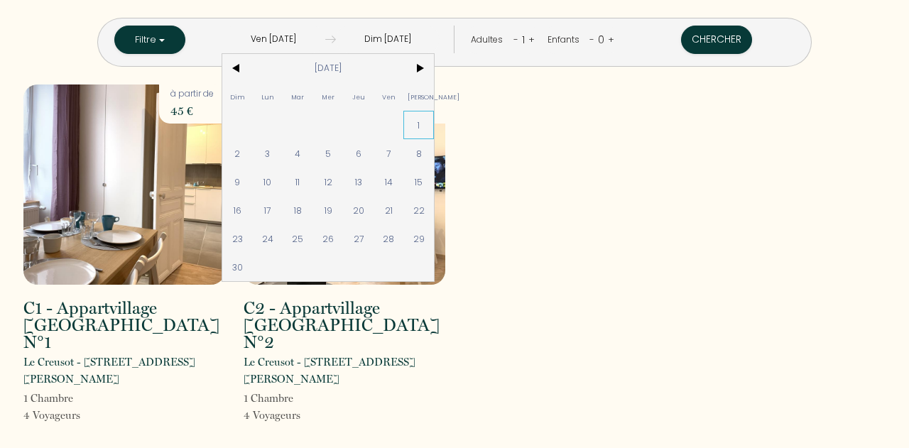
click at [434, 124] on span "1" at bounding box center [419, 125] width 31 height 28
type input "[PERSON_NAME] [DATE]"
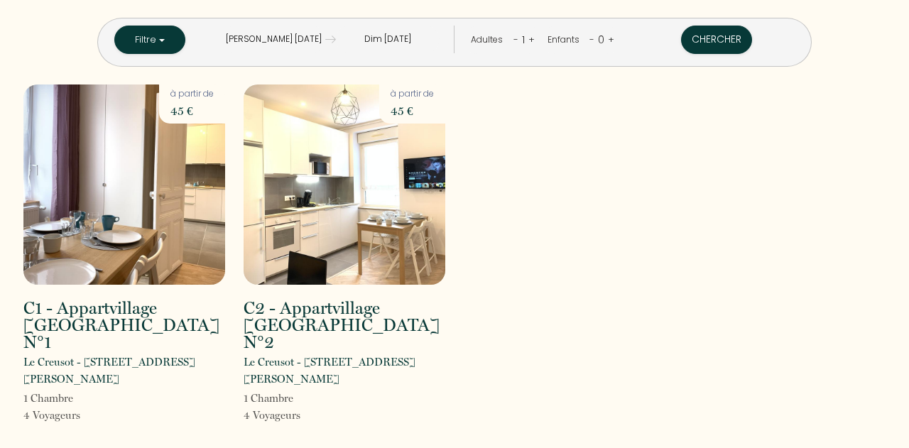
click at [409, 41] on input "Dim [DATE]" at bounding box center [388, 40] width 104 height 28
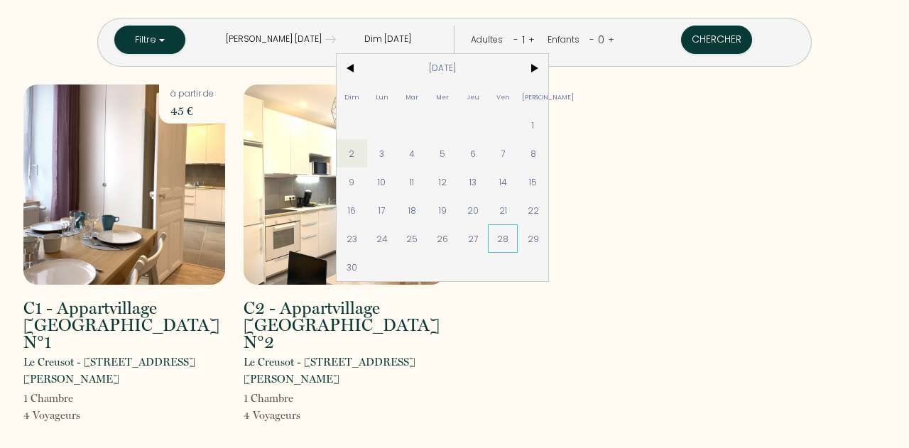
click at [519, 237] on span "28" at bounding box center [503, 239] width 31 height 28
type input "Ven [DATE]"
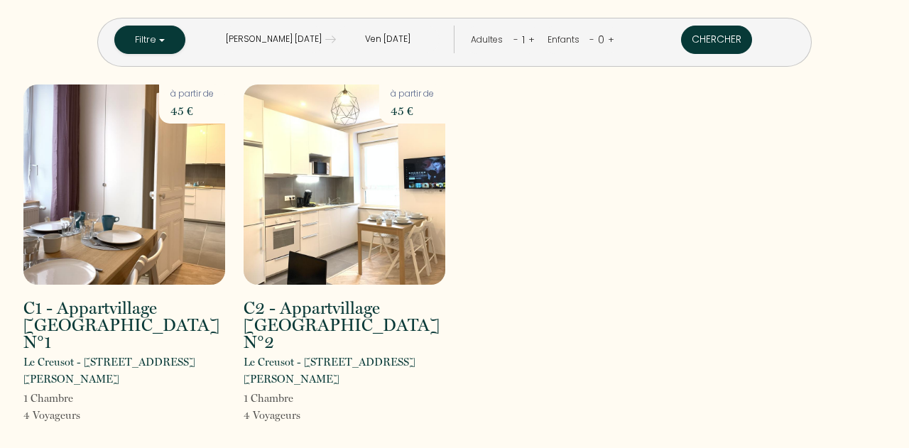
click at [681, 37] on button "Chercher" at bounding box center [716, 40] width 71 height 28
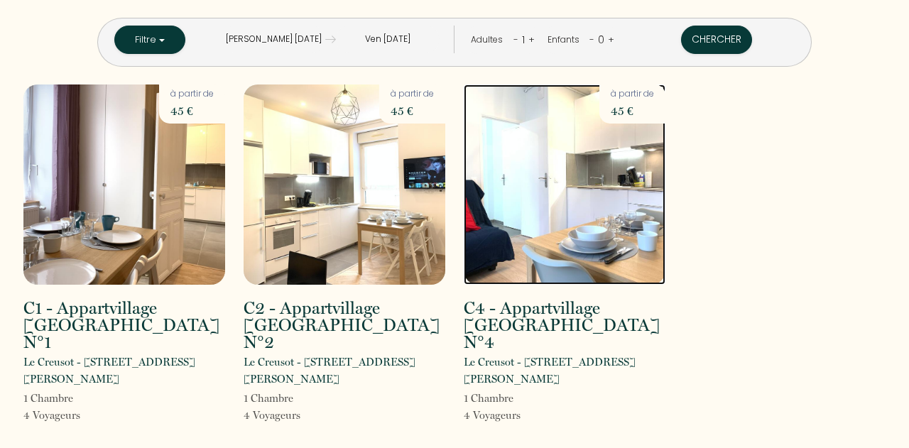
click at [514, 242] on img at bounding box center [565, 185] width 202 height 200
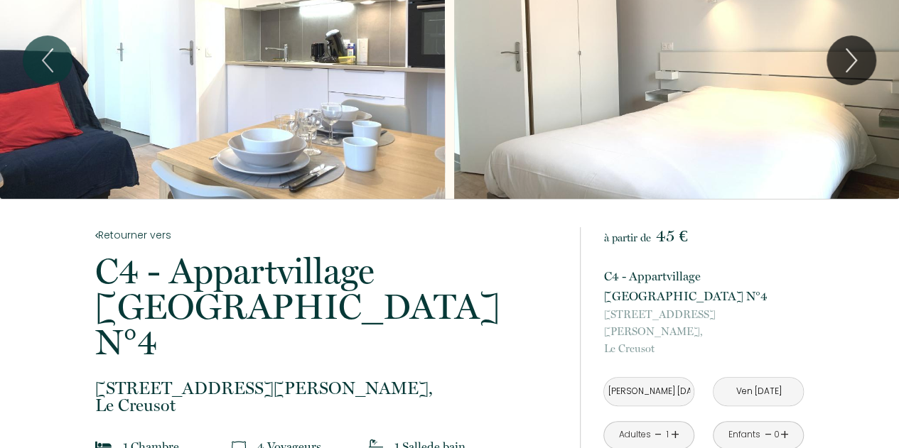
scroll to position [284, 0]
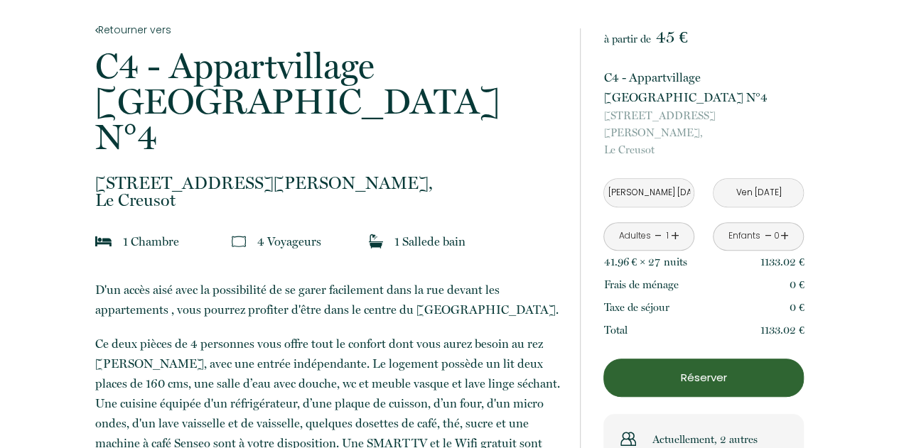
click at [681, 369] on p "Réserver" at bounding box center [703, 377] width 190 height 17
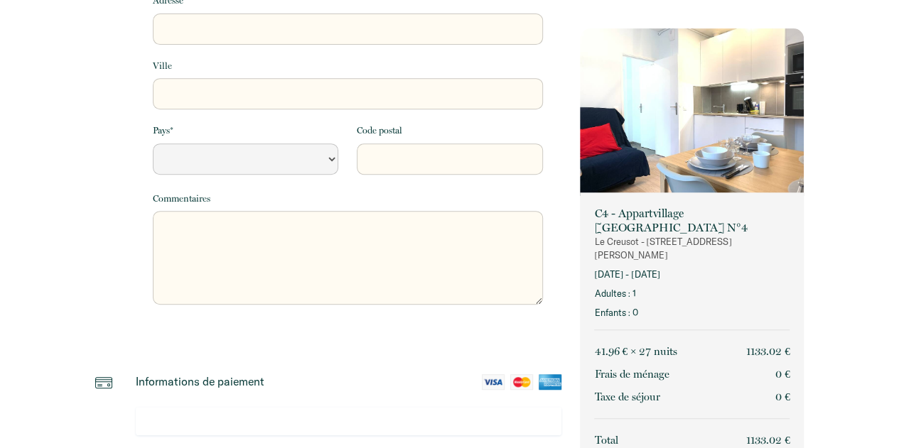
select select "Default select example"
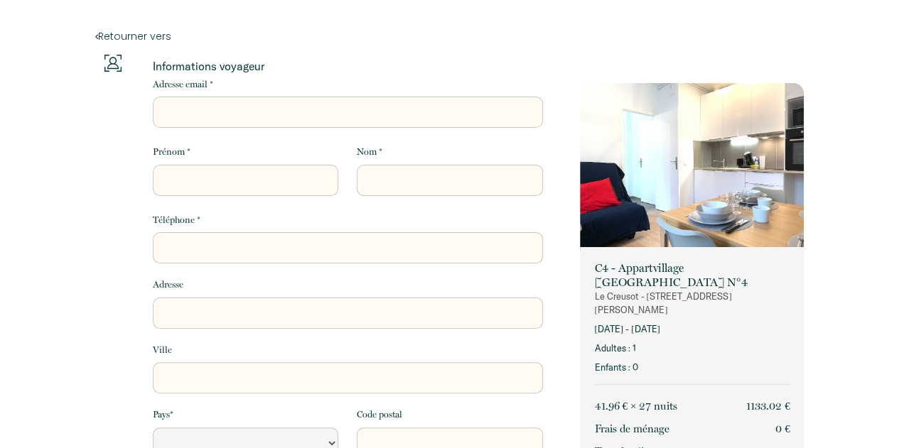
click at [223, 109] on input "Adresse email *" at bounding box center [348, 112] width 390 height 31
type input "A"
select select "Default select example"
type input "AC"
select select "Default select example"
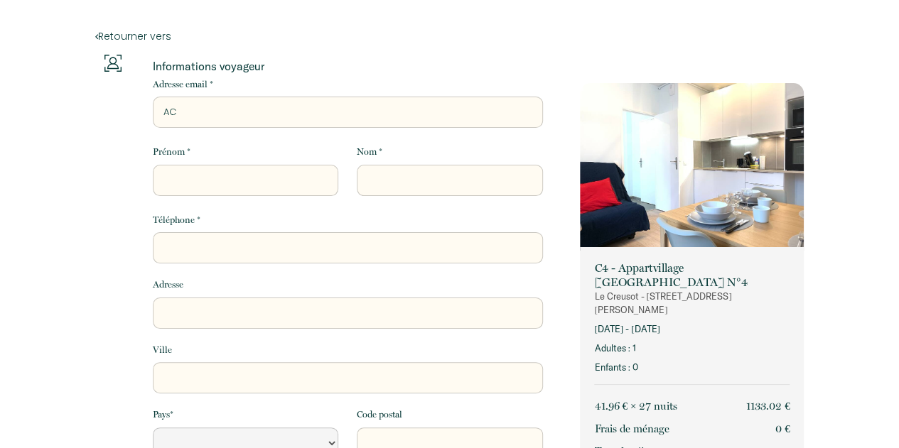
type input "ACE"
select select "Default select example"
type input "ACES"
select select "Default select example"
type input "ACESAS"
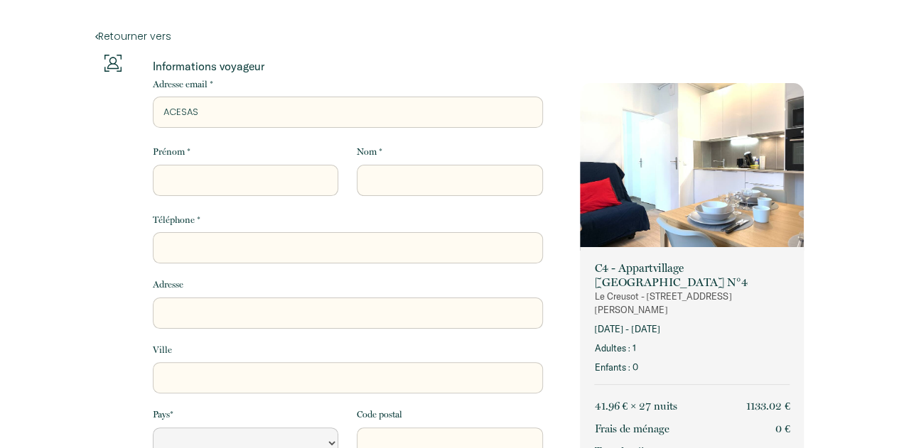
select select "Default select example"
type input "ACESA"
select select "Default select example"
type input "ACES"
select select "Default select example"
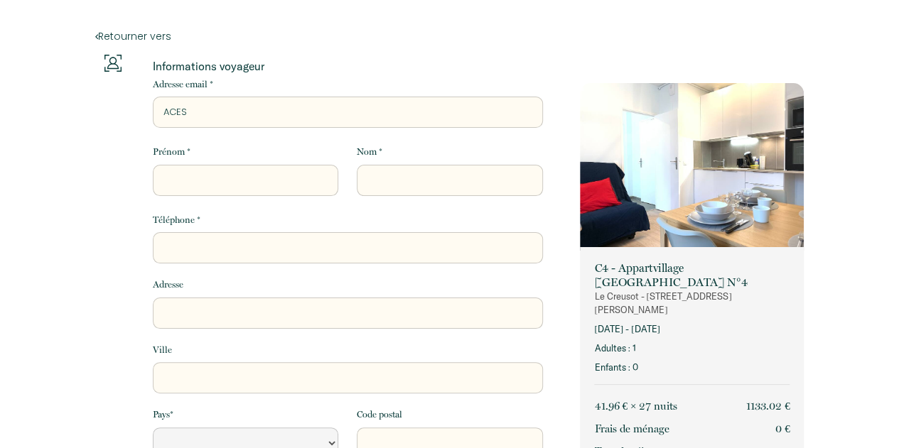
type input "ACE"
select select "Default select example"
type input "AC"
select select "Default select example"
type input "A"
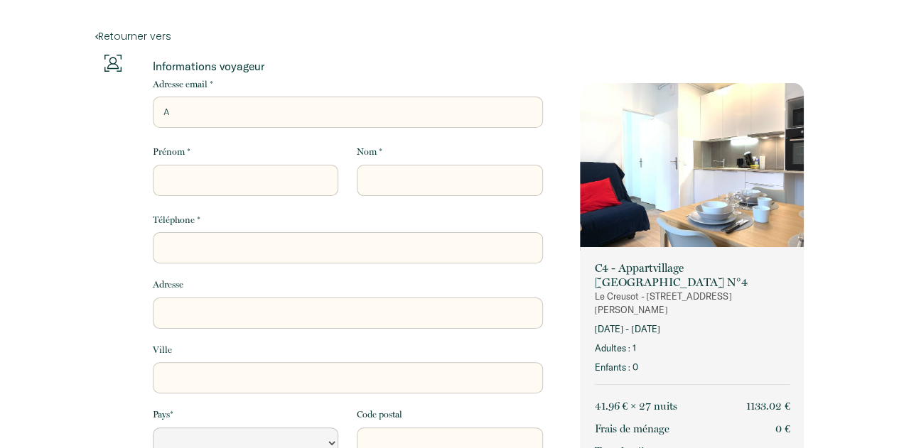
select select "Default select example"
type input "a"
select select "Default select example"
type input "ac"
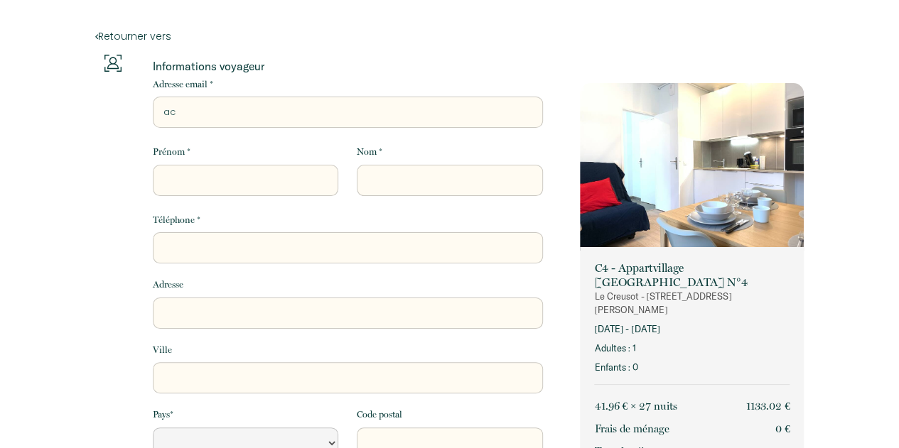
select select "Default select example"
type input "ace"
select select "Default select example"
type input "aces"
select select "Default select example"
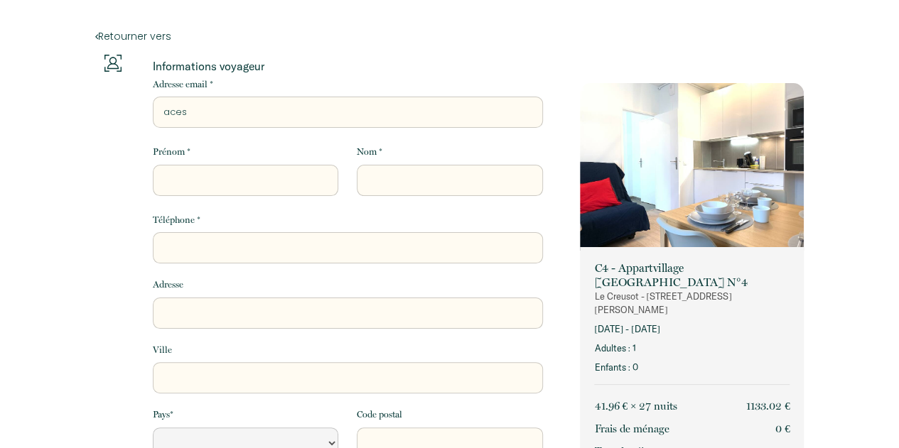
type input "acesa"
select select "Default select example"
type input "acesar"
select select "Default select example"
type input "acesari"
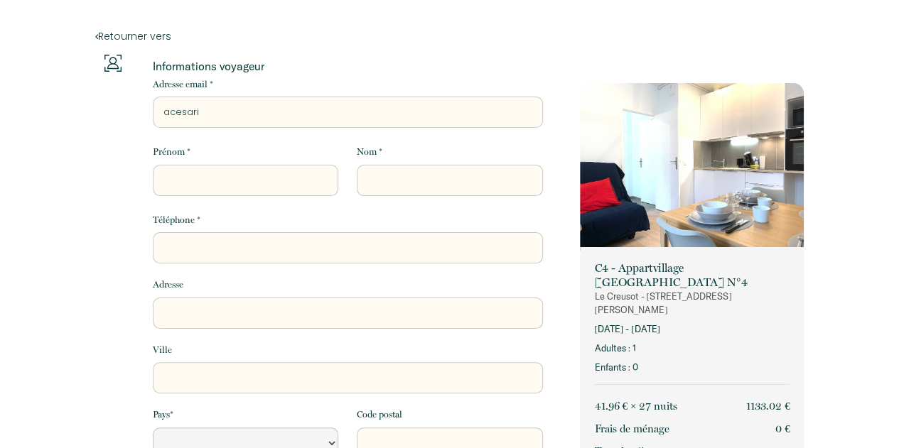
select select "Default select example"
type input "acesarin"
select select "Default select example"
type input "acesarini"
select select "Default select example"
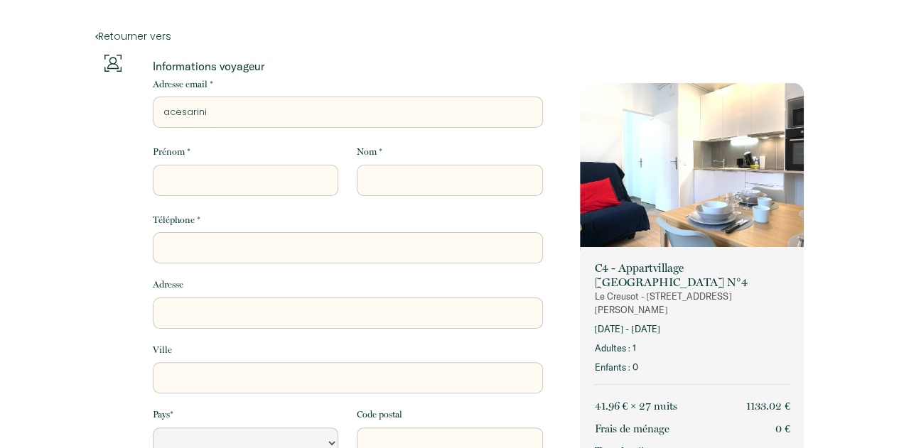
type input "acesarini@"
select select "Default select example"
type input "acesarini@c"
select select "Default select example"
type input "acesarini@ca"
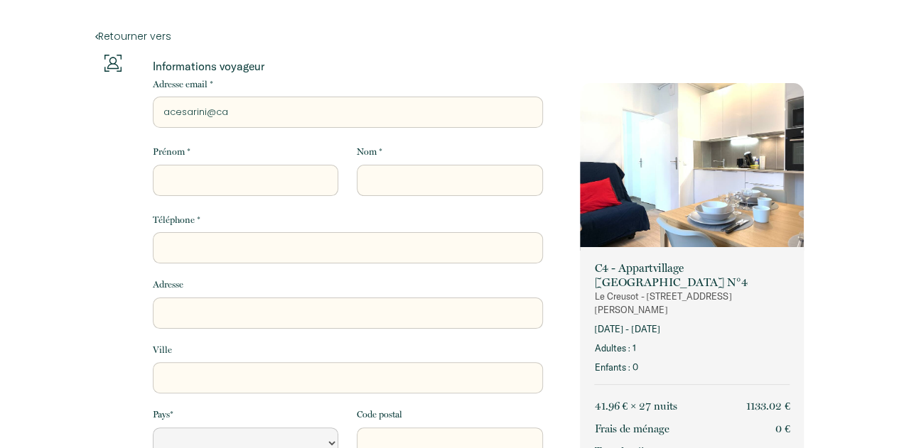
select select "Default select example"
type input "acesarini@cam"
select select "Default select example"
type input "acesarini@camo"
select select "Default select example"
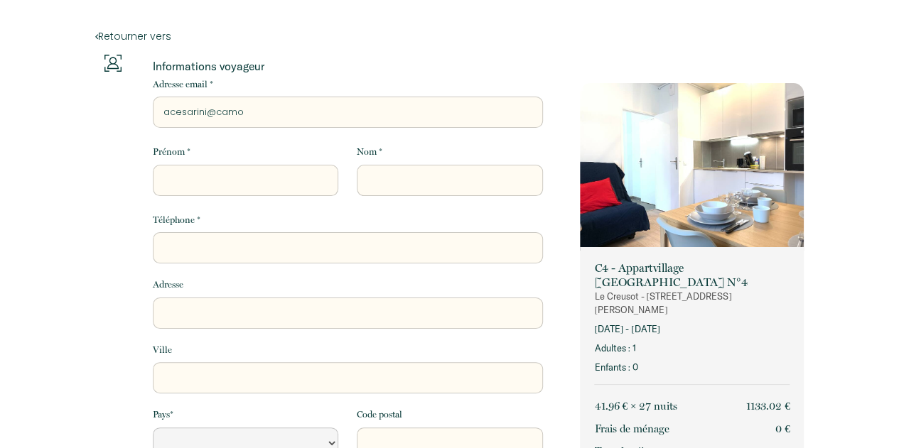
type input "acesarini@camoz"
select select "Default select example"
type input "acesarini@camozz"
select select "Default select example"
type input "acesarini@camozzi"
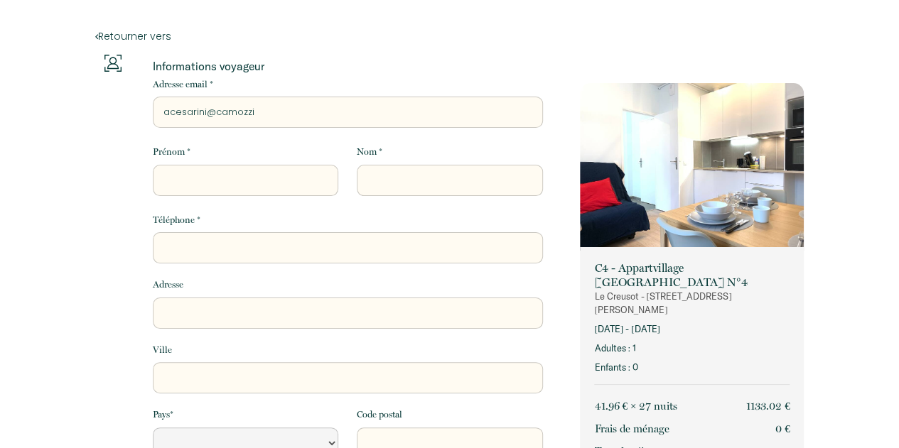
select select "Default select example"
type input "acesarini@camozzi,"
select select "Default select example"
type input "acesarini@camozzi,c"
select select "Default select example"
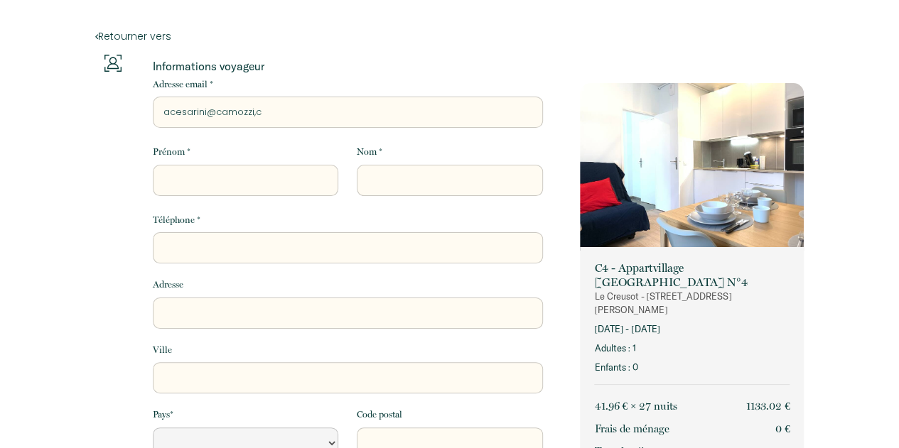
type input "acesarini@camozzi,co"
select select "Default select example"
type input "acesarini@camozzi,com"
select select "Default select example"
type input "acesarini@camozzi,co"
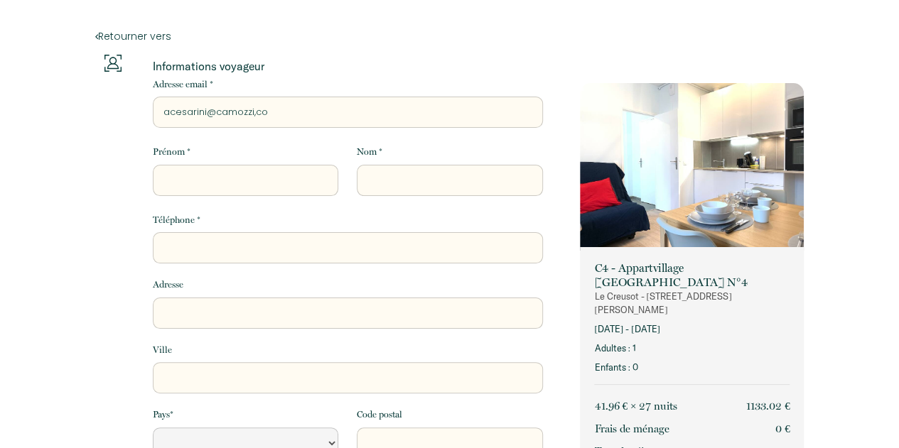
select select "Default select example"
type input "acesarini@camozzi,c"
select select "Default select example"
type input "acesarini@camozzi,"
select select "Default select example"
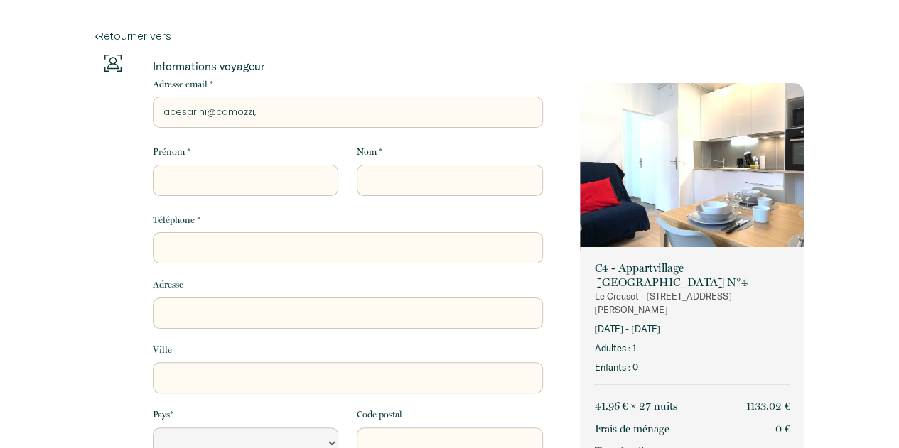
type input "acesarini@camozzi"
select select "Default select example"
type input "acesarini@camozzi."
select select "Default select example"
type input "acesarini@camozzi.v"
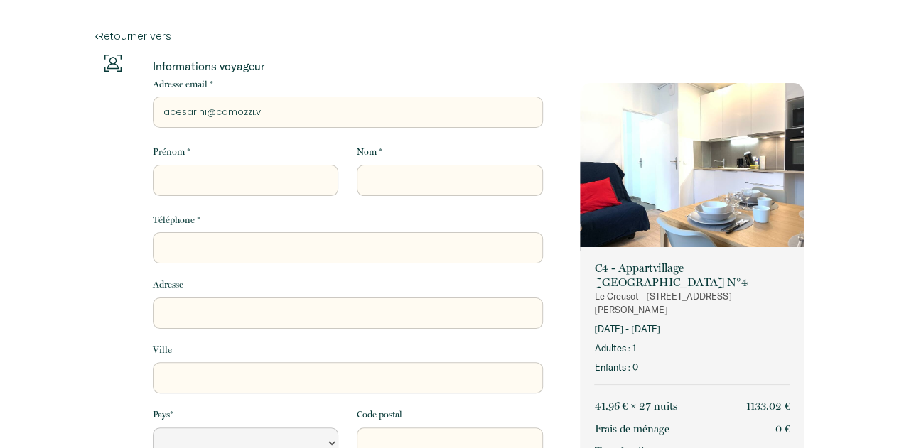
select select "Default select example"
type input "acesarini@camozzi.vo"
select select "Default select example"
type input "[EMAIL_ADDRESS]"
select select "Default select example"
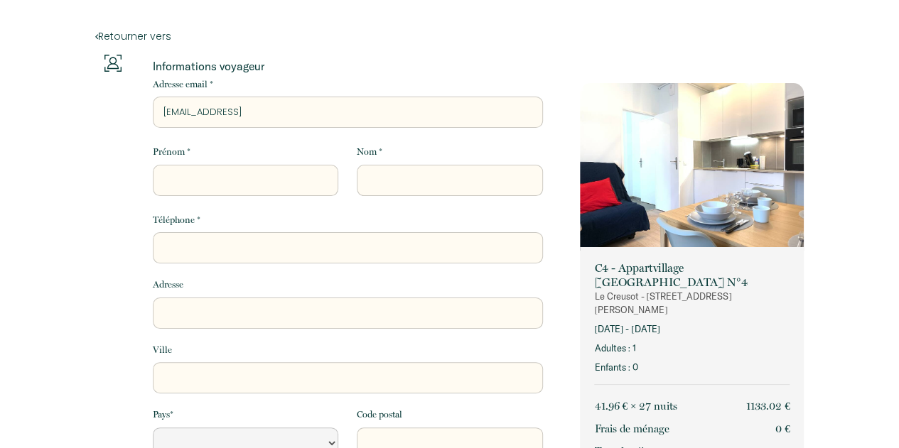
type input "acesarini@camozzi.vo"
select select "Default select example"
type input "acesarini@camozzi.v"
select select "Default select example"
type input "acesarini@camozzi."
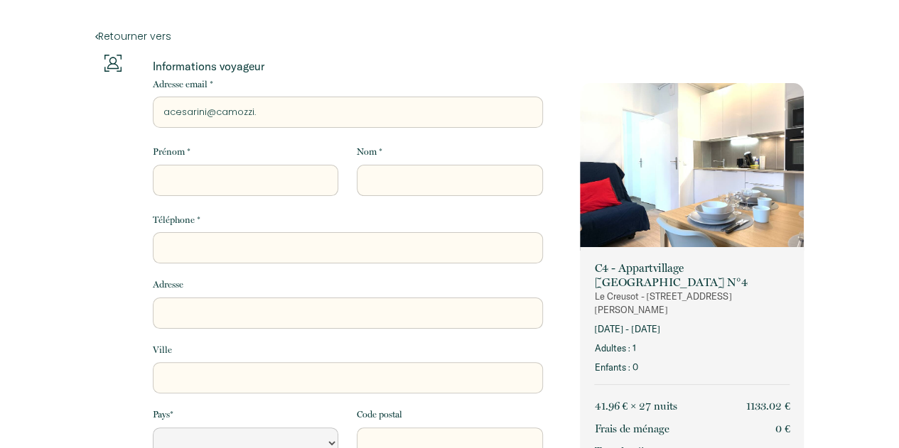
select select "Default select example"
type input "acesarini@camozzi.c"
select select "Default select example"
type input "[EMAIL_ADDRESS][DOMAIN_NAME]"
select select "Default select example"
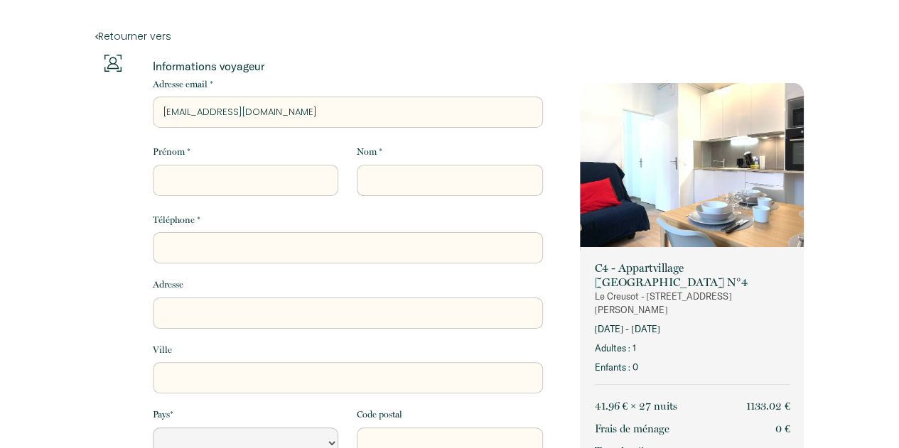
type input "[EMAIL_ADDRESS][DOMAIN_NAME]"
select select "Default select example"
type input "[EMAIL_ADDRESS][DOMAIN_NAME]"
type input "S"
select select "Default select example"
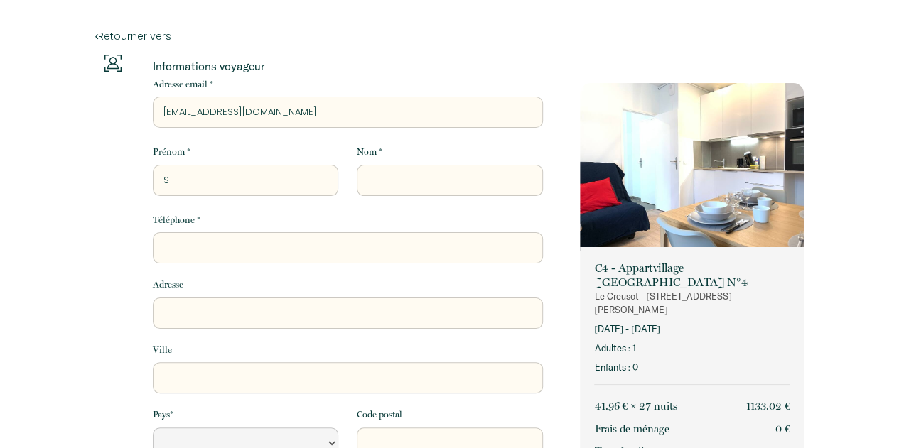
type input "SI"
select select "Default select example"
type input "SIM"
select select "Default select example"
type input "SIMO"
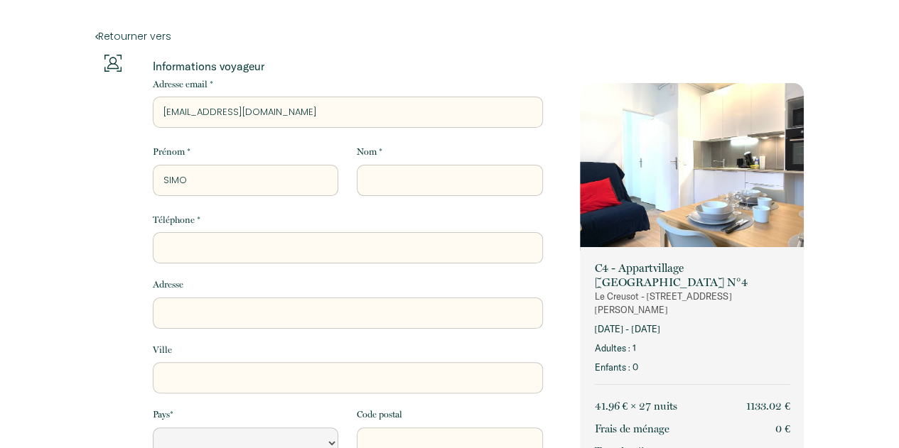
select select "Default select example"
type input "[PERSON_NAME]"
select select "Default select example"
type input "[PERSON_NAME]"
select select "Default select example"
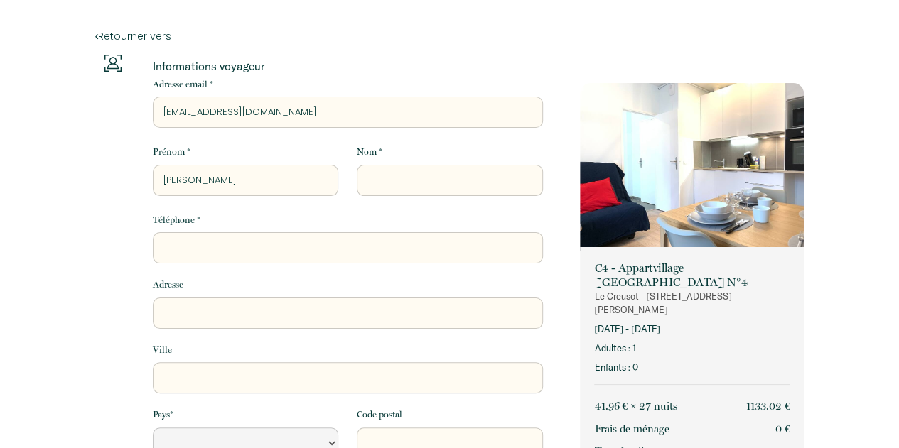
type input "[PERSON_NAME]"
type input "M"
select select "Default select example"
type input "MO"
select select "Default select example"
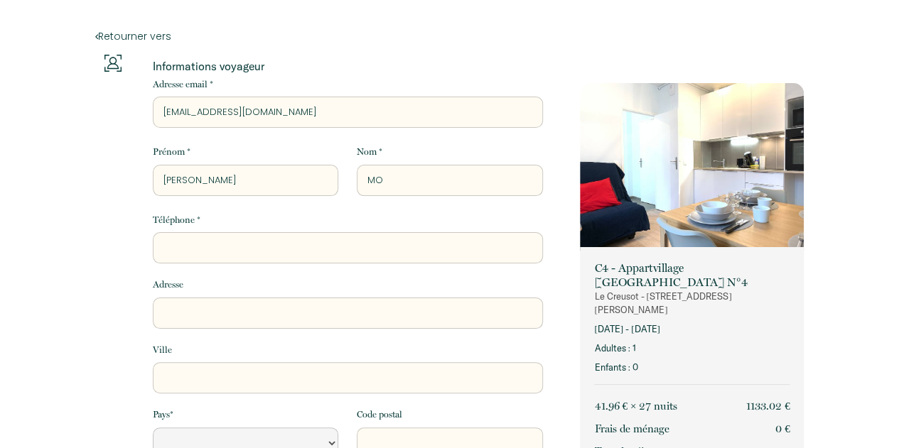
type input "MON"
select select "Default select example"
type input "MONE"
select select "Default select example"
type input "MONEC"
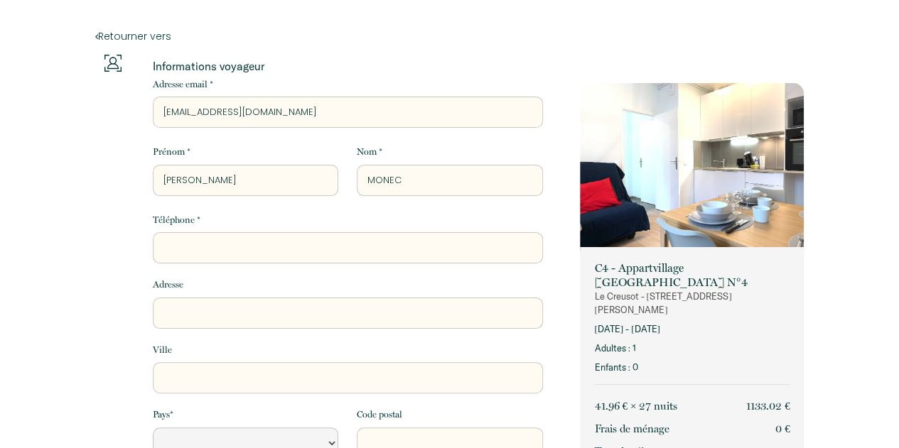
select select "Default select example"
type input "MONECC"
select select "Default select example"
type input "MONECCH"
select select "Default select example"
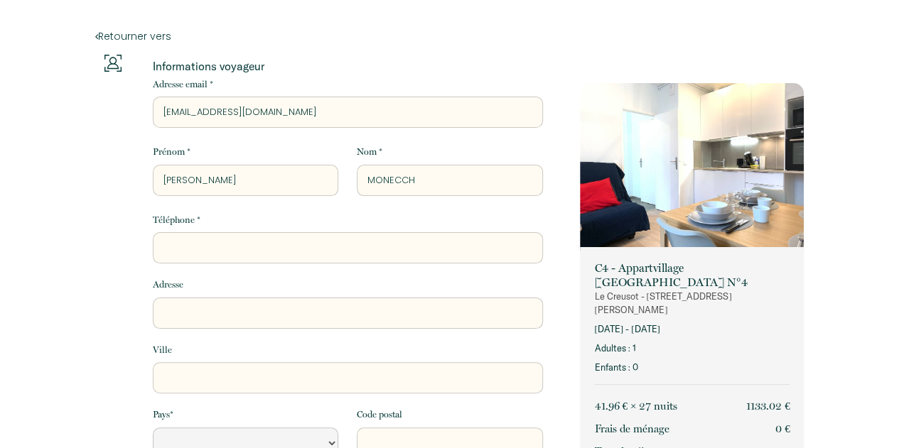
type input "MONECCHI"
select select "Default select example"
type input "MONECCHI"
type input "0"
select select "Default select example"
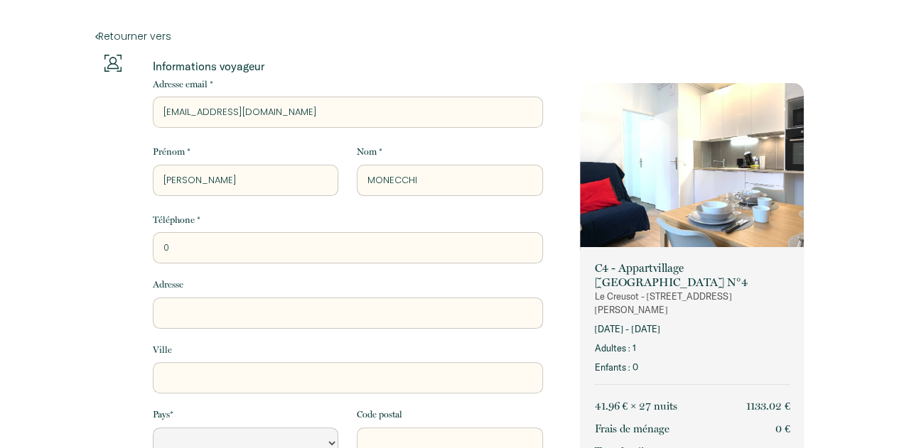
type input "00"
select select "Default select example"
type input "003"
select select "Default select example"
type input "0039"
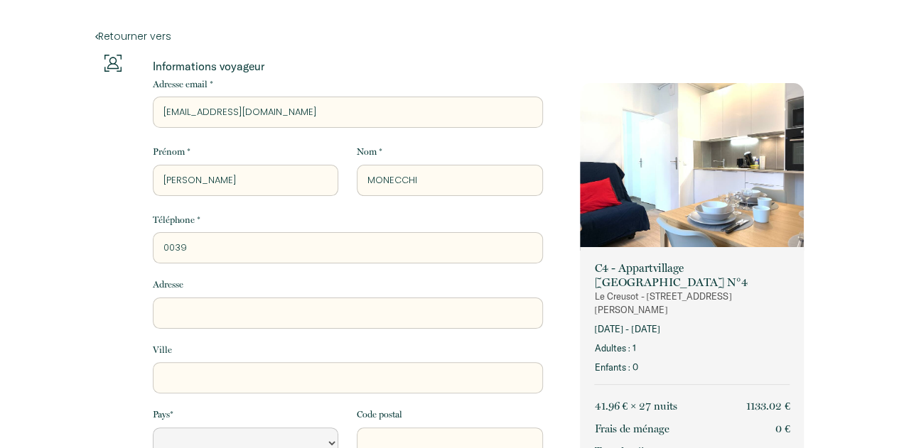
select select "Default select example"
type input "00393"
select select "Default select example"
type input "003933"
select select "Default select example"
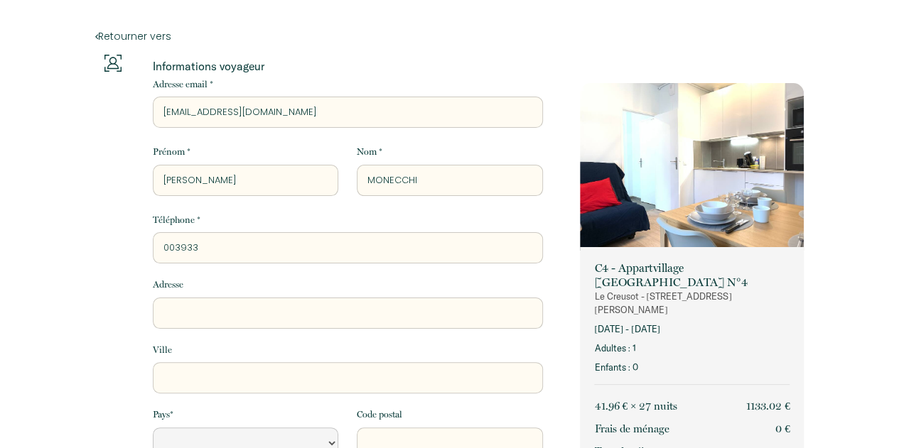
type input "0039337"
select select "Default select example"
type input "003933"
select select "Default select example"
type input "00393"
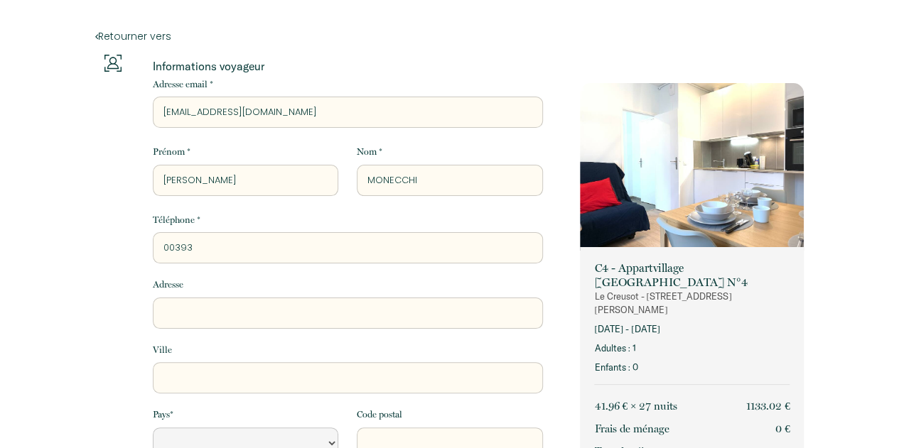
select select "Default select example"
type input "0039"
select select "Default select example"
paste input "[PHONE_NUMBER]"
type input "0039333 4511777"
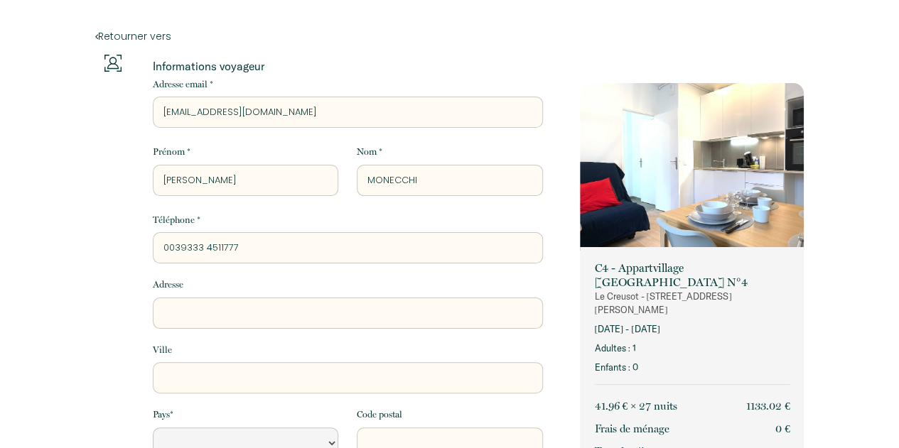
select select "Default select example"
drag, startPoint x: 199, startPoint y: 247, endPoint x: 230, endPoint y: 224, distance: 38.7
click at [199, 245] on input "0039333 4511777" at bounding box center [348, 247] width 390 height 31
type input "00393334511777"
select select "Default select example"
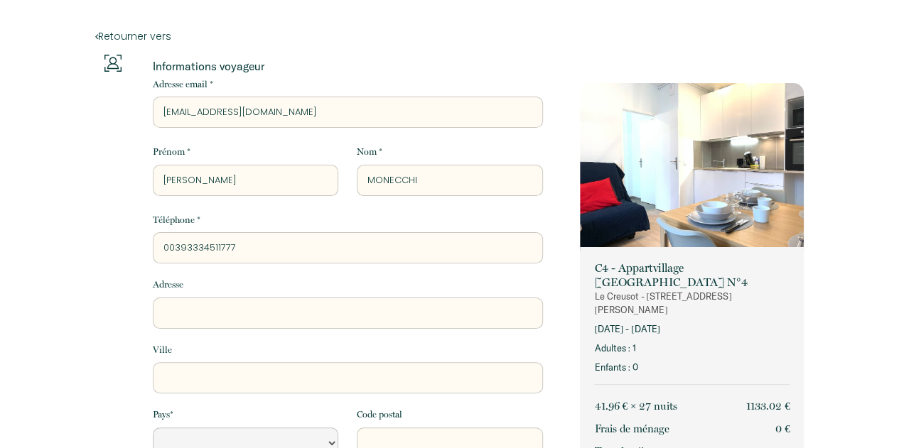
type input "00393334511777"
click at [220, 311] on input "Adresse" at bounding box center [348, 313] width 390 height 31
type input "V"
select select "Default select example"
type input "VI"
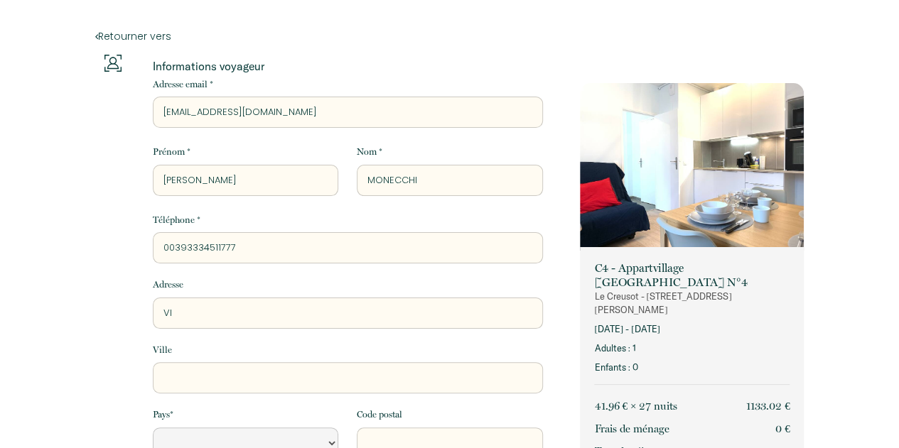
select select "Default select example"
type input "VIA"
select select "Default select example"
type input "VIA"
select select "Default select example"
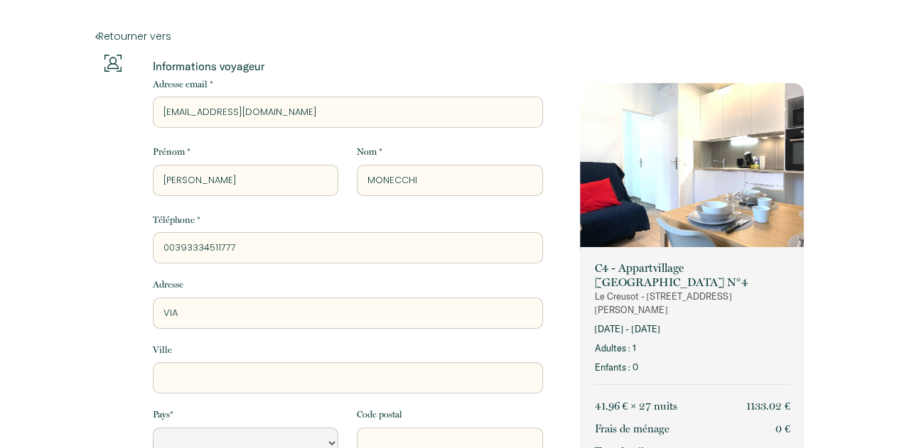
type input "VIA R"
select select "Default select example"
type input "VIA RU"
select select "Default select example"
type input "VIA RUB"
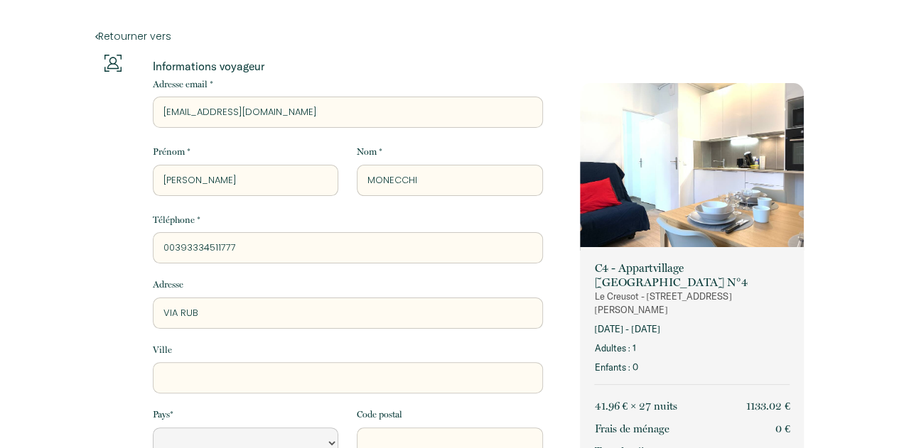
select select "Default select example"
type input "VIA RUBA"
select select "Default select example"
type input "VIA RUBAT"
select select "Default select example"
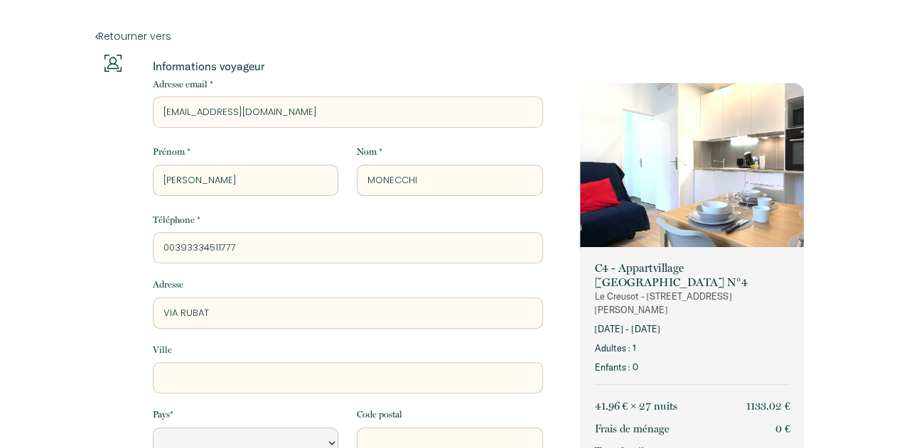
type input "VIA RUBATT"
select select "Default select example"
type input "VIA RUBATTI"
select select "Default select example"
type input "VIA RUBATTIN"
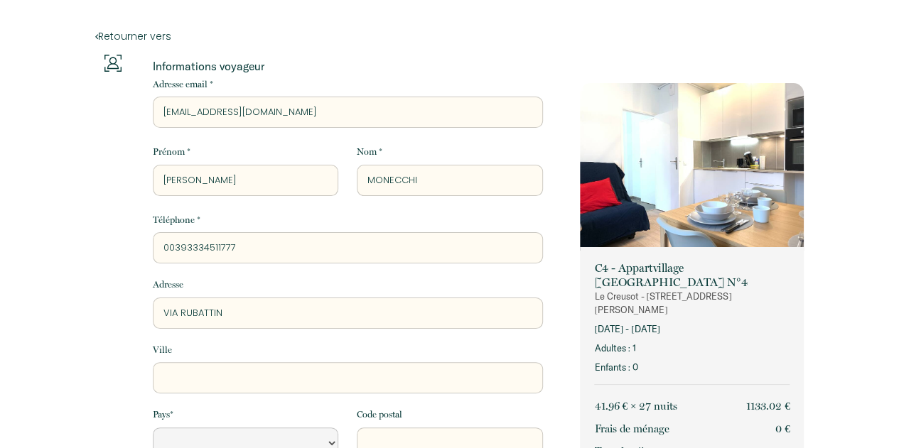
select select "Default select example"
type input "VIA RUBATTINO"
select select "Default select example"
type input "VIA RUBATTINO"
select select "Default select example"
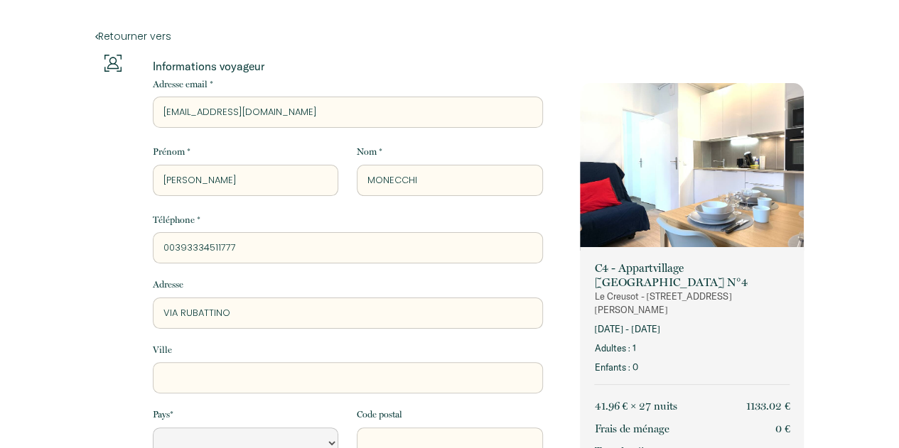
type input "[STREET_ADDRESS]"
select select "Default select example"
type input "[STREET_ADDRESS]"
select select "Default select example"
type input "[STREET_ADDRESS]"
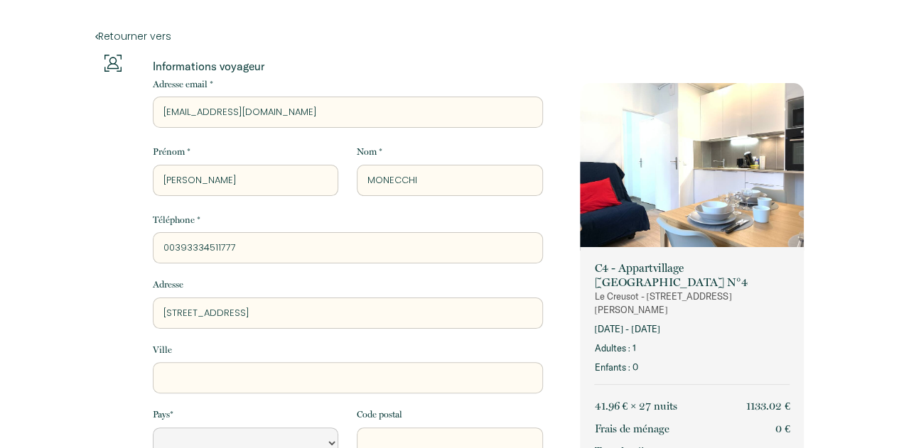
type input "M"
select select "Default select example"
type input "MI"
select select "Default select example"
type input "MIL"
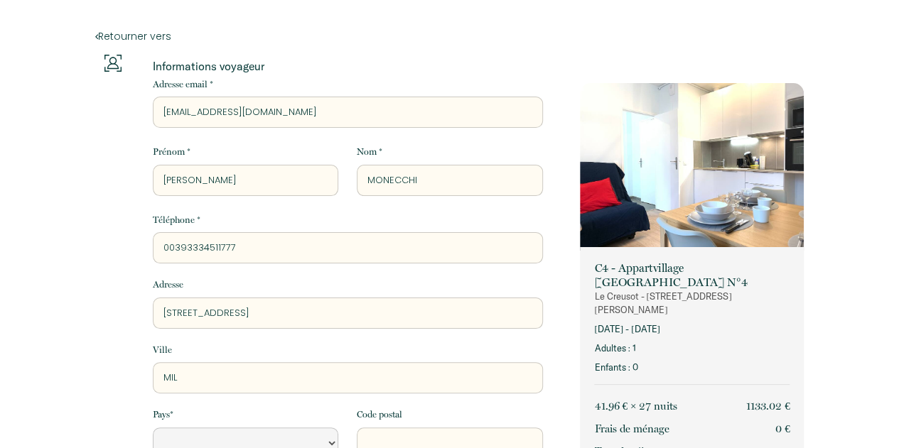
select select "Default select example"
type input "MILA"
select select "Default select example"
type input "[GEOGRAPHIC_DATA]"
select select "Default select example"
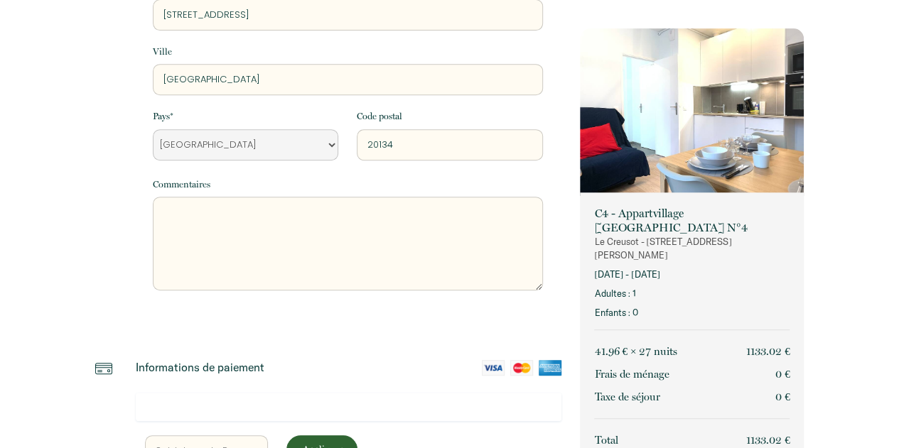
scroll to position [365, 0]
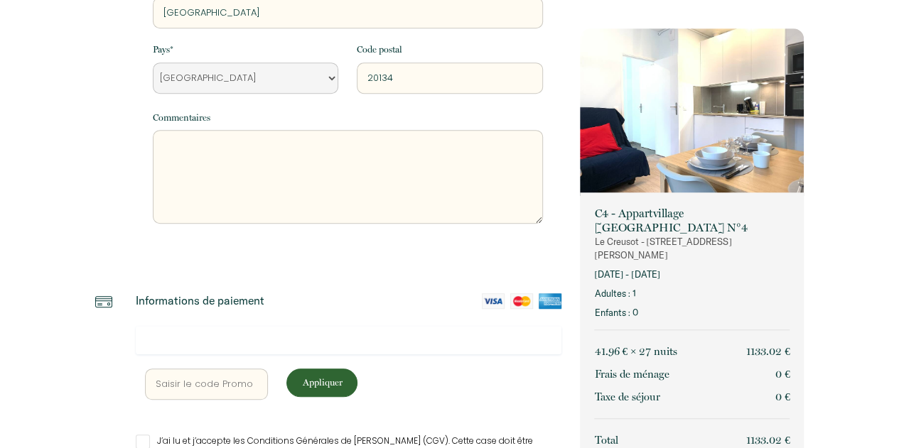
click at [183, 330] on div at bounding box center [349, 340] width 426 height 28
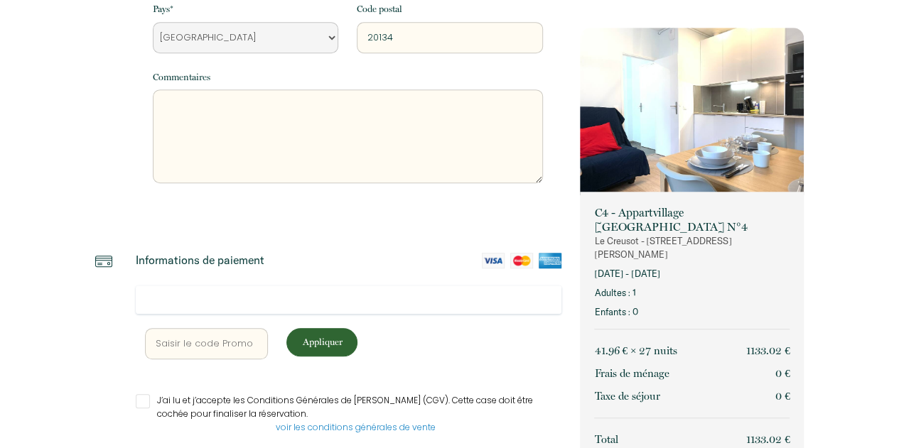
scroll to position [436, 0]
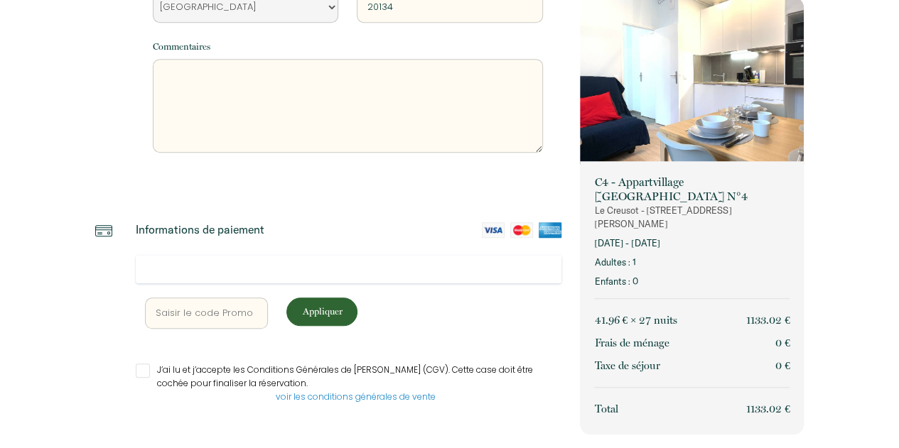
drag, startPoint x: 137, startPoint y: 374, endPoint x: 247, endPoint y: 349, distance: 112.9
click at [138, 374] on input "J’ai lu et j’accepte les Conditions Générales de [PERSON_NAME] (CGV). Cette cas…" at bounding box center [349, 371] width 426 height 14
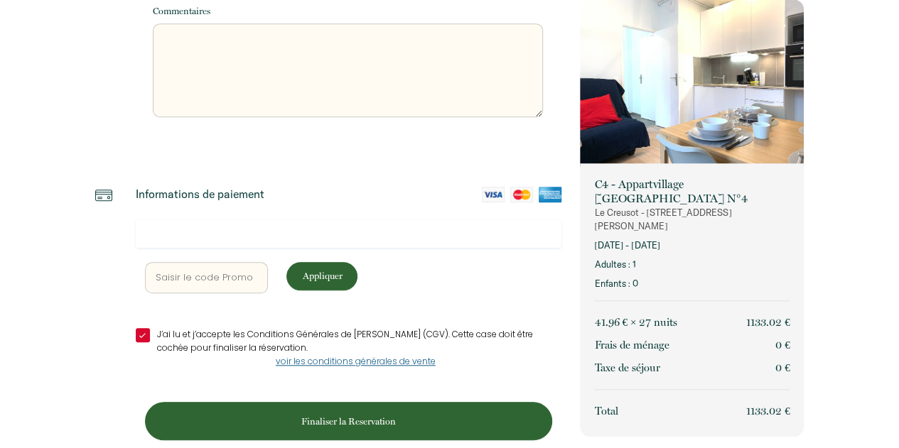
scroll to position [492, 0]
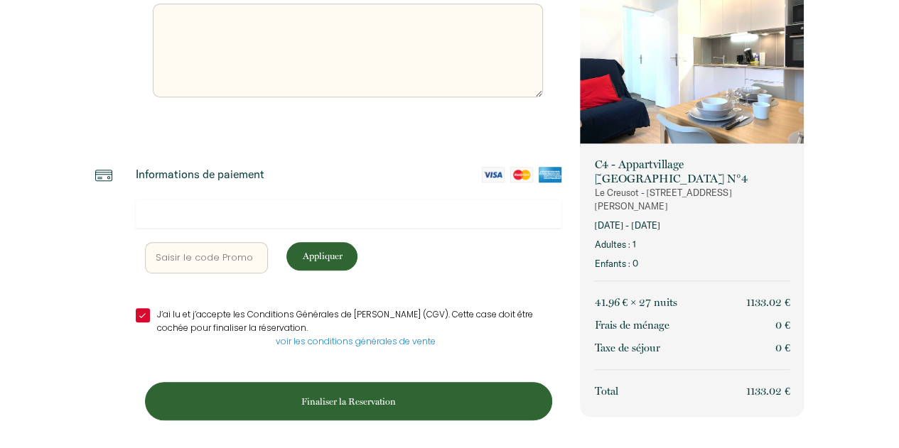
click at [306, 402] on p "Finaliser la Reservation" at bounding box center [348, 402] width 397 height 14
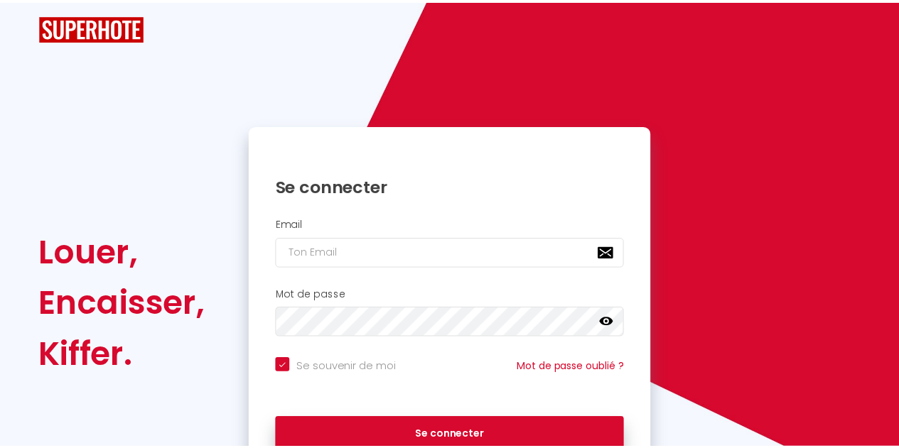
scroll to position [0, 0]
